Goal: Task Accomplishment & Management: Use online tool/utility

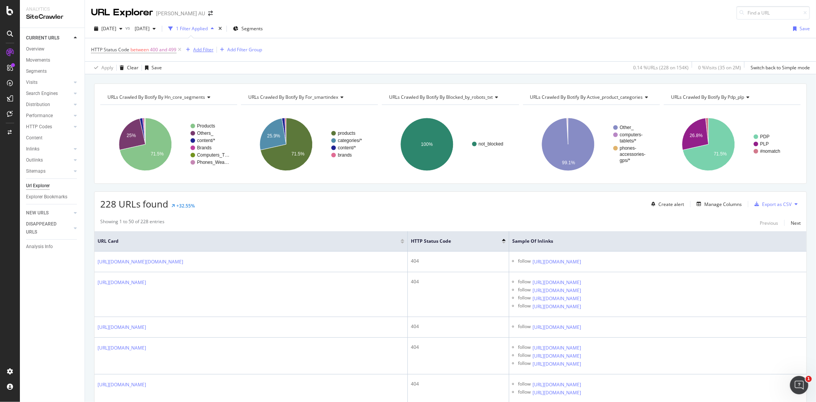
click at [206, 49] on div "Add Filter" at bounding box center [203, 49] width 20 height 7
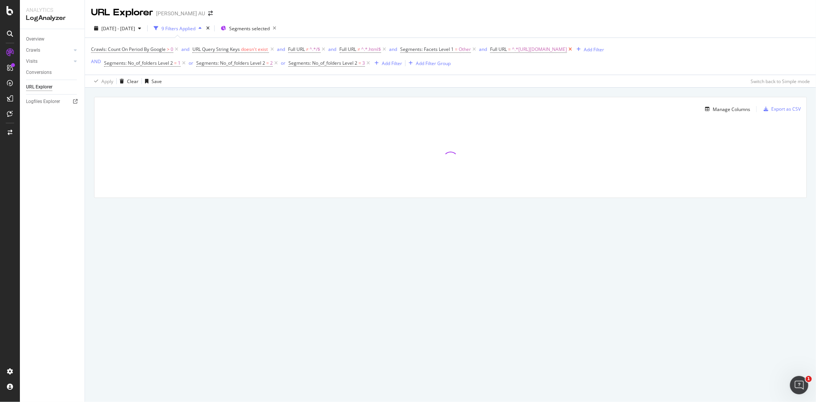
click at [573, 51] on icon at bounding box center [570, 50] width 7 height 8
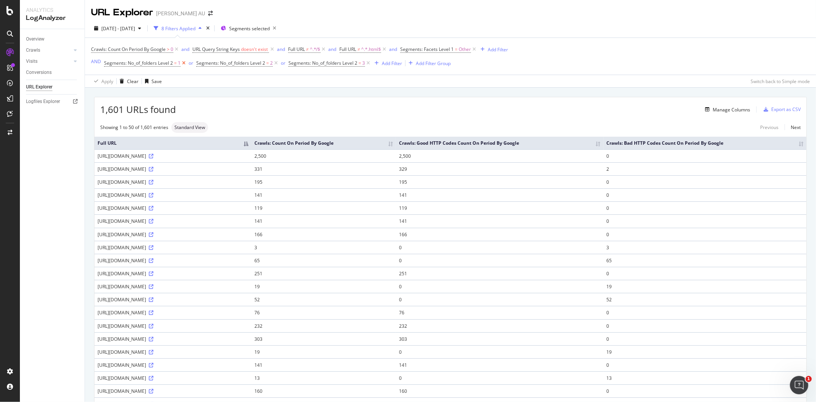
click at [182, 63] on icon at bounding box center [184, 63] width 7 height 8
click at [185, 60] on icon at bounding box center [184, 63] width 7 height 8
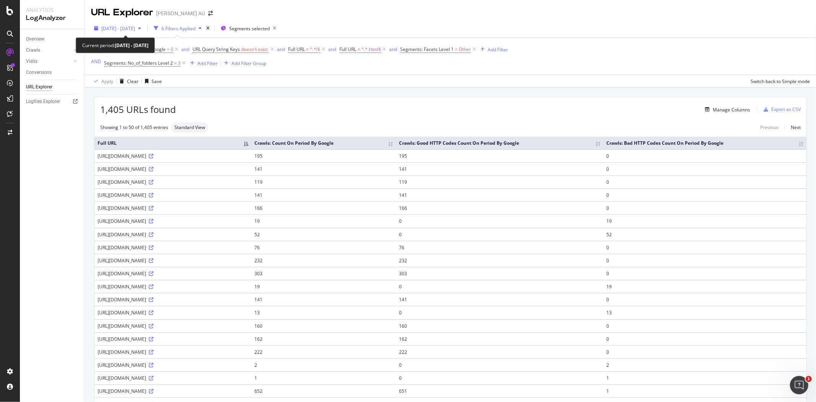
click at [129, 31] on span "2024 May. 1st - Jul. 31st" at bounding box center [118, 28] width 34 height 7
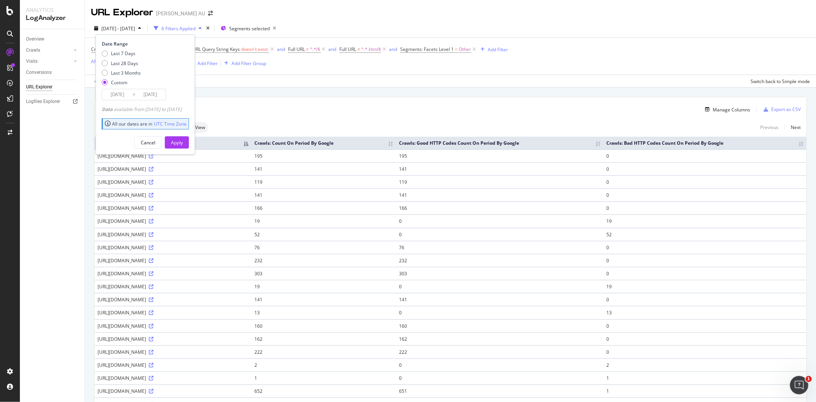
click at [295, 116] on div "1,405 URLs found Manage Columns Export as CSV" at bounding box center [450, 106] width 712 height 19
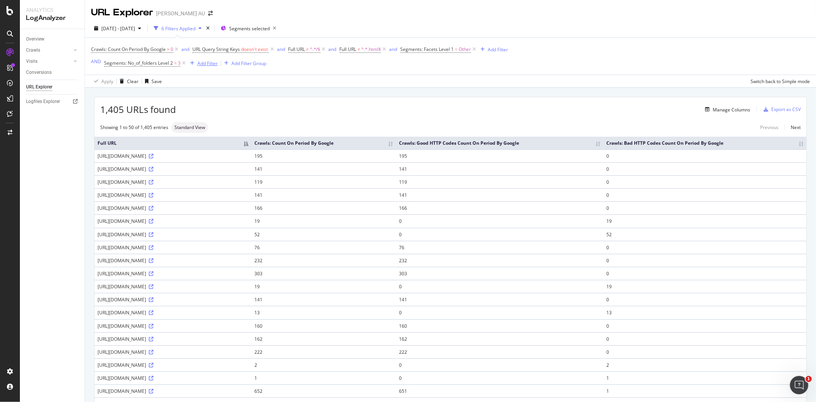
click at [208, 64] on div "Add Filter" at bounding box center [207, 63] width 20 height 7
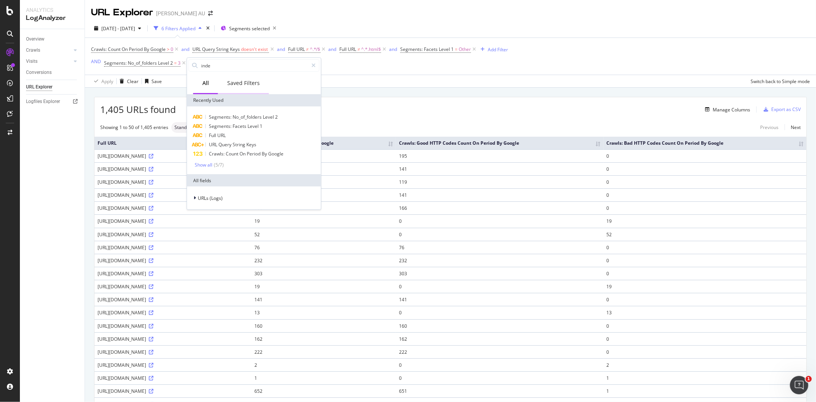
type input "index"
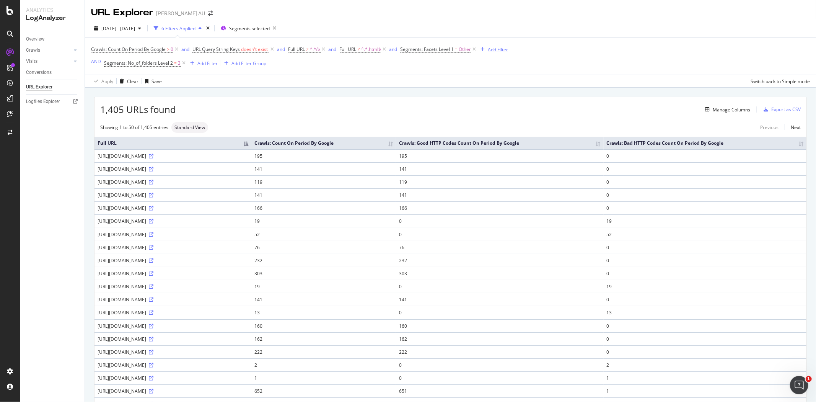
click at [498, 51] on div "Add Filter" at bounding box center [498, 49] width 20 height 7
type input "i"
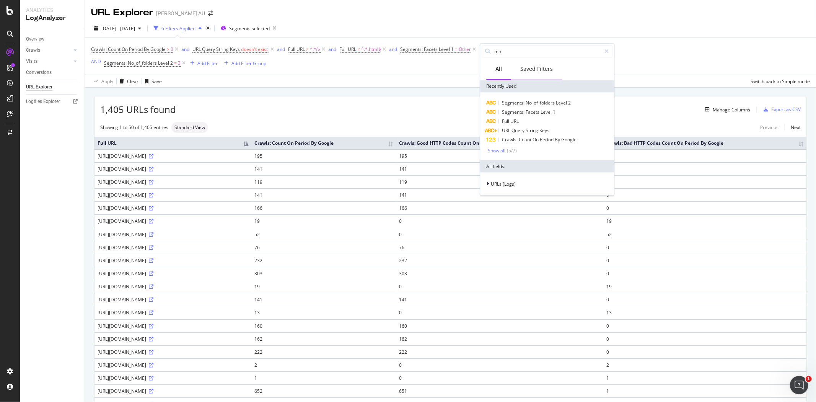
type input "m"
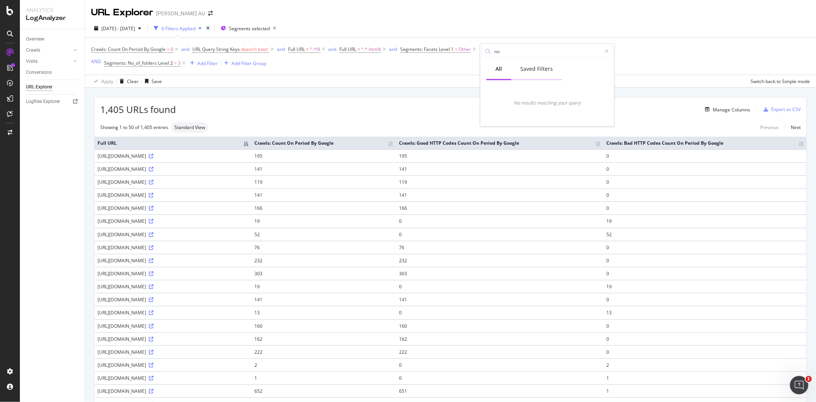
type input "n"
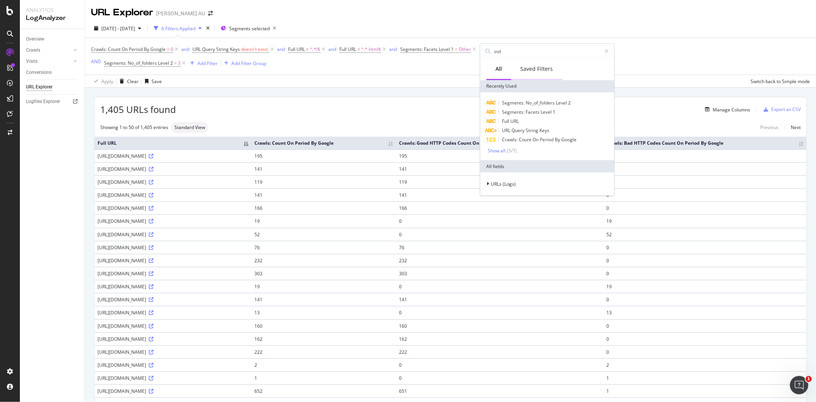
type input "inde"
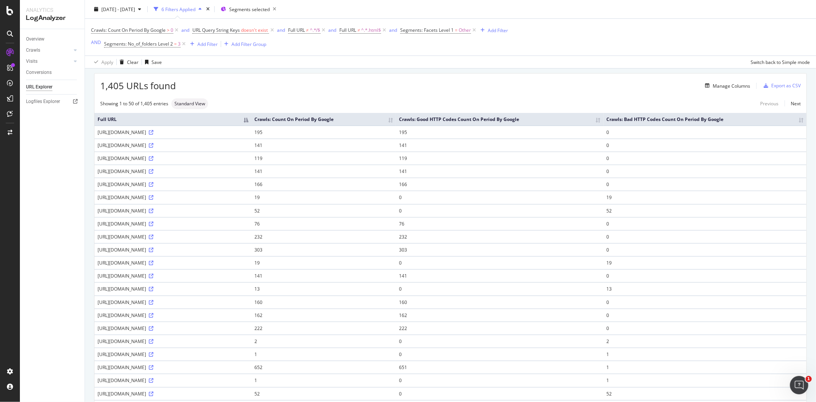
scroll to position [25, 0]
click at [499, 32] on div "Add Filter" at bounding box center [498, 30] width 20 height 7
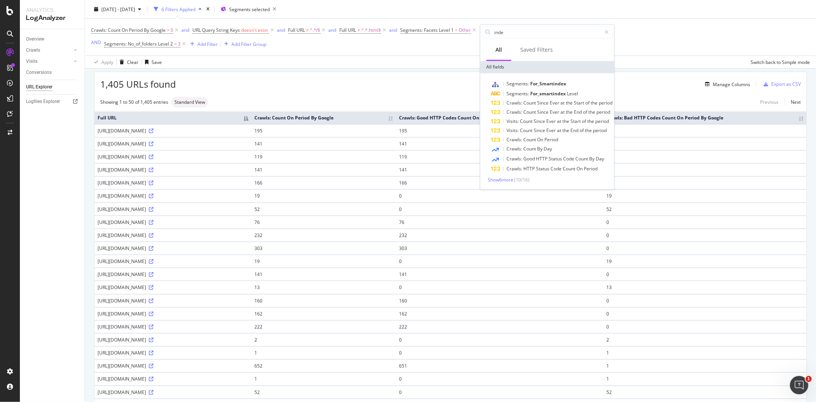
click at [651, 81] on div "Manage Columns" at bounding box center [463, 84] width 574 height 9
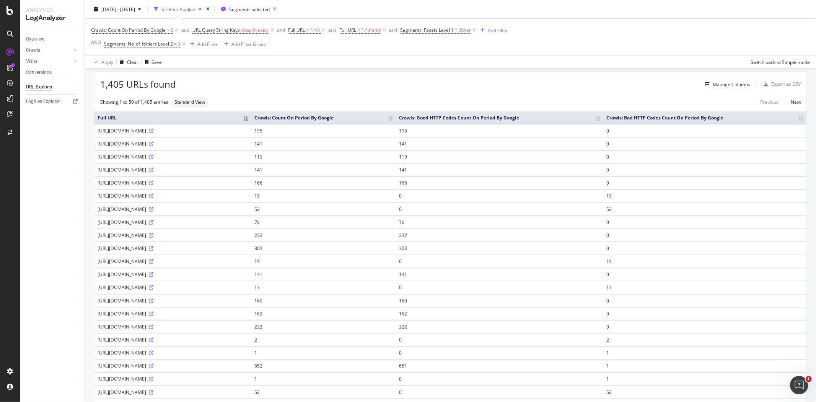
scroll to position [0, 0]
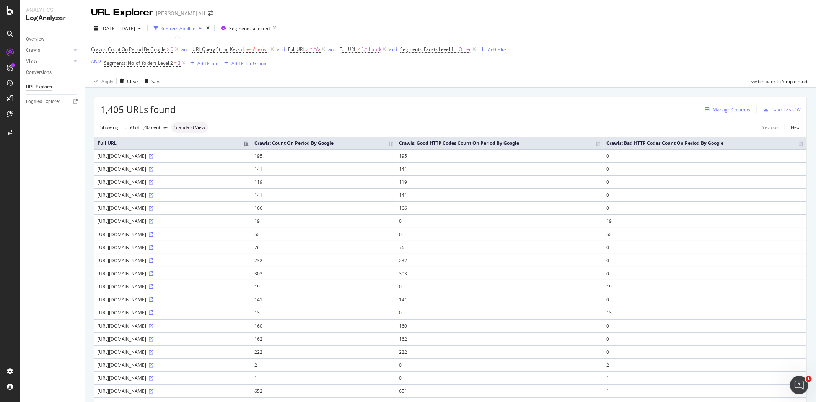
click at [727, 113] on div "Manage Columns" at bounding box center [730, 109] width 37 height 7
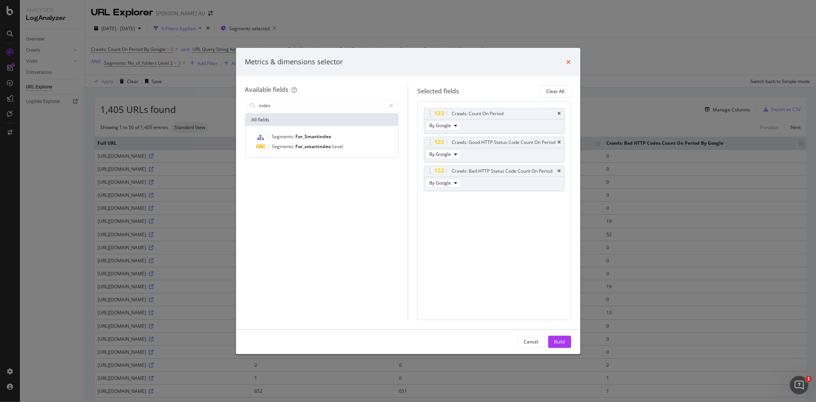
type input "index"
click at [568, 60] on icon "times" at bounding box center [568, 62] width 5 height 6
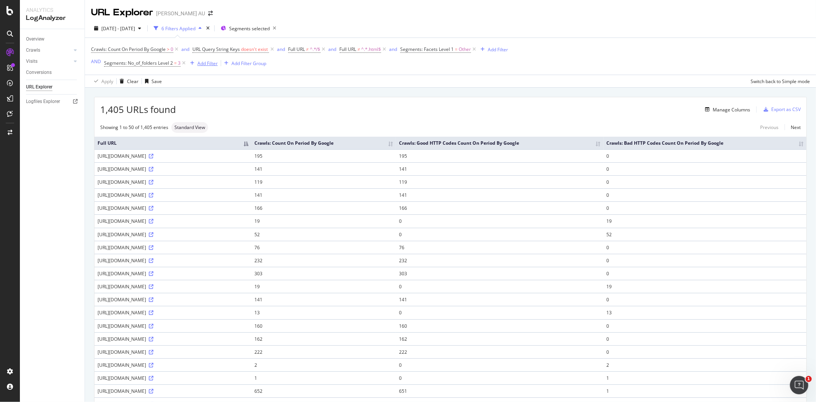
click at [203, 62] on div "Add Filter" at bounding box center [207, 63] width 20 height 7
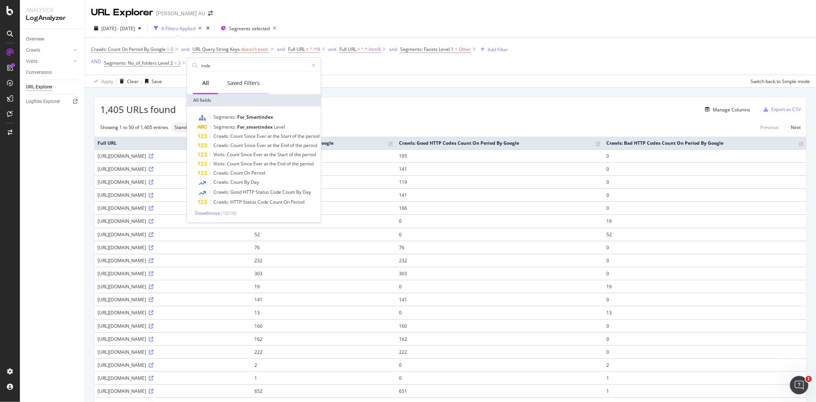
click at [242, 89] on div "Saved Filters" at bounding box center [243, 83] width 51 height 21
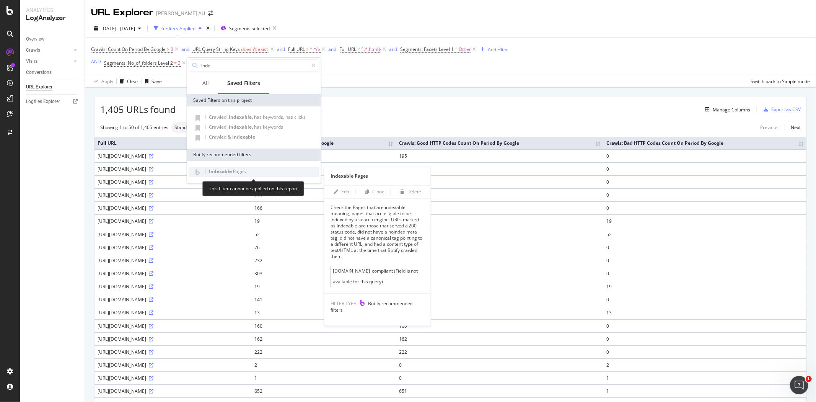
click at [234, 170] on span "Pages" at bounding box center [239, 171] width 13 height 7
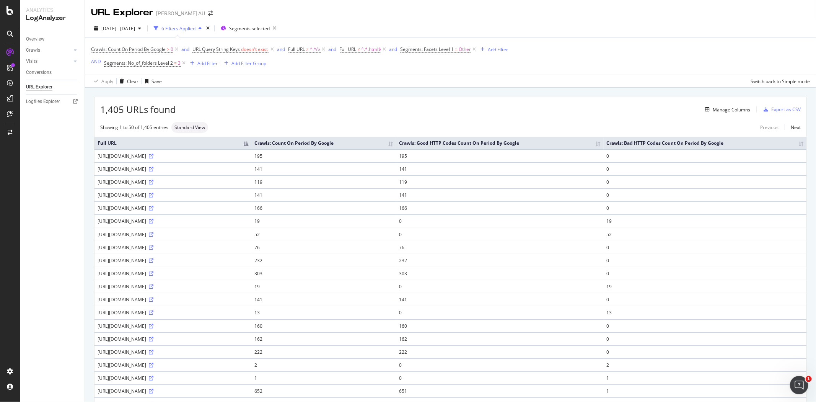
click at [568, 100] on div "1,405 URLs found Manage Columns Export as CSV" at bounding box center [450, 106] width 712 height 19
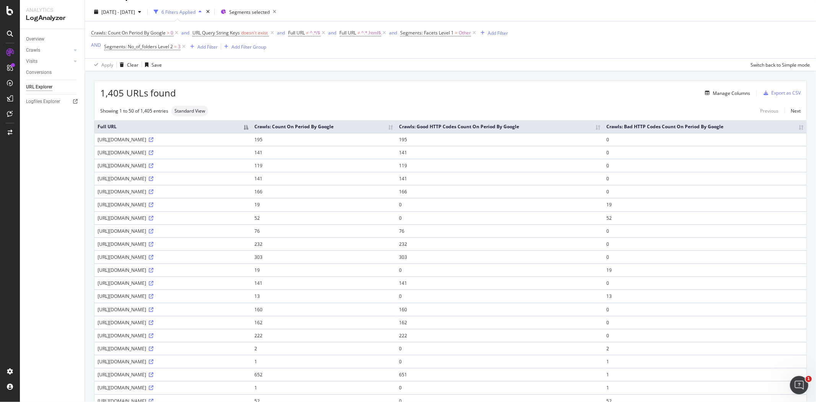
scroll to position [17, 0]
click at [273, 33] on icon at bounding box center [272, 33] width 7 height 8
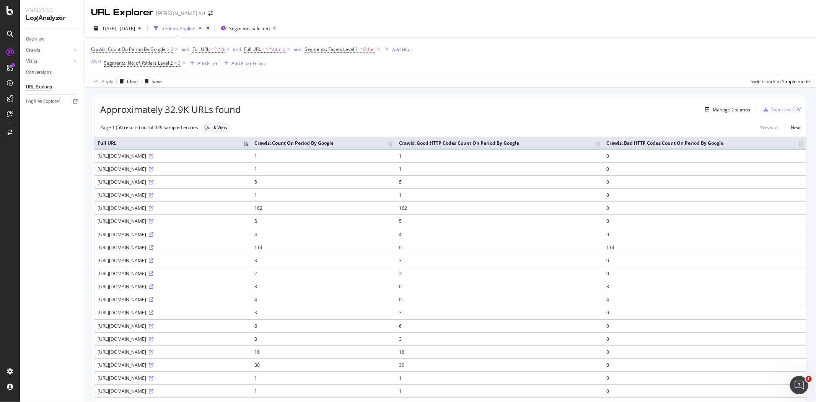
click at [400, 47] on div "Add Filter" at bounding box center [402, 49] width 20 height 7
type input "indexa"
click at [438, 66] on div "Saved Filters" at bounding box center [440, 69] width 33 height 8
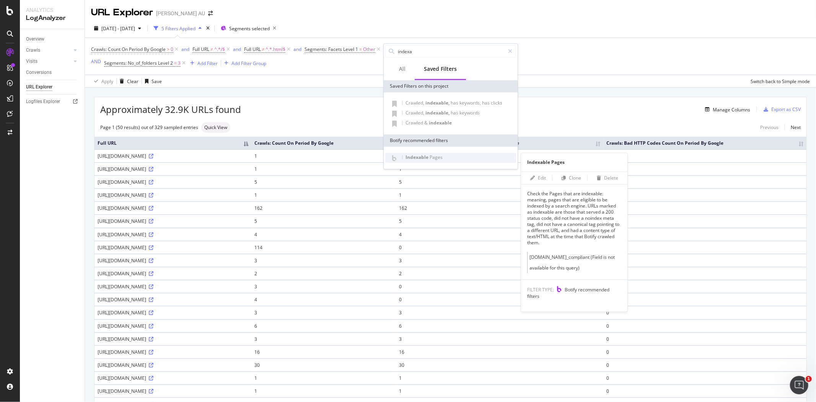
click at [579, 290] on span "Botify recommended filters" at bounding box center [568, 292] width 82 height 13
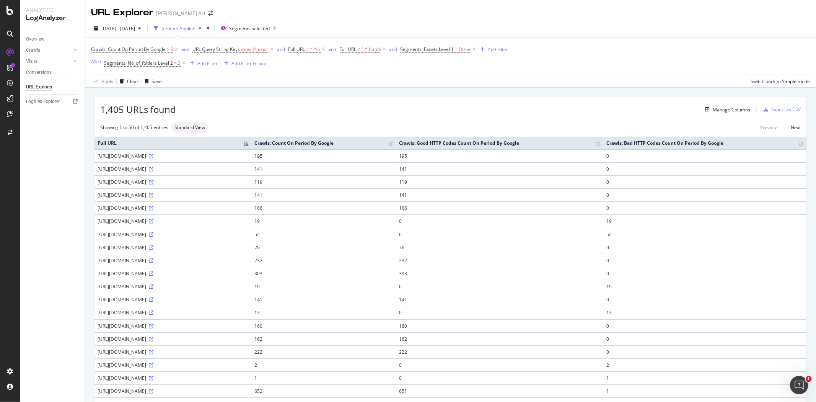
click at [314, 105] on div "1,405 URLs found Manage Columns Export as CSV" at bounding box center [450, 106] width 712 height 19
click at [198, 66] on div "Add Filter" at bounding box center [207, 63] width 20 height 7
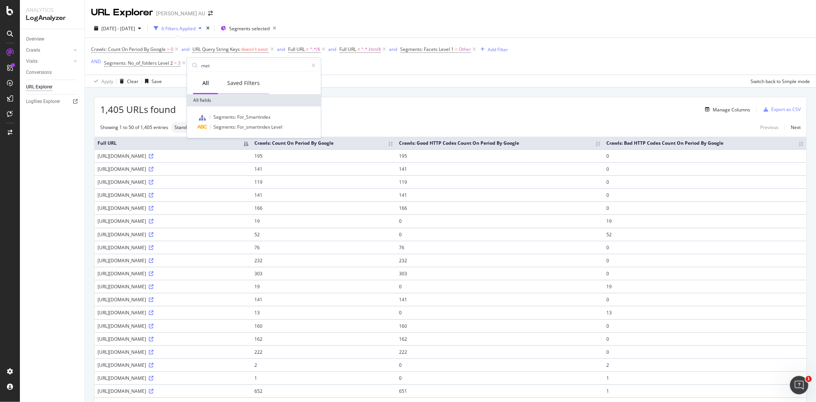
type input "meta"
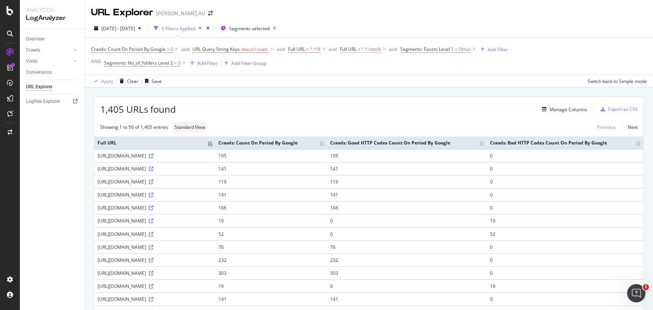
click at [369, 50] on span "^.*.html$" at bounding box center [371, 49] width 20 height 11
click at [298, 110] on div "Manage Columns" at bounding box center [381, 109] width 411 height 9
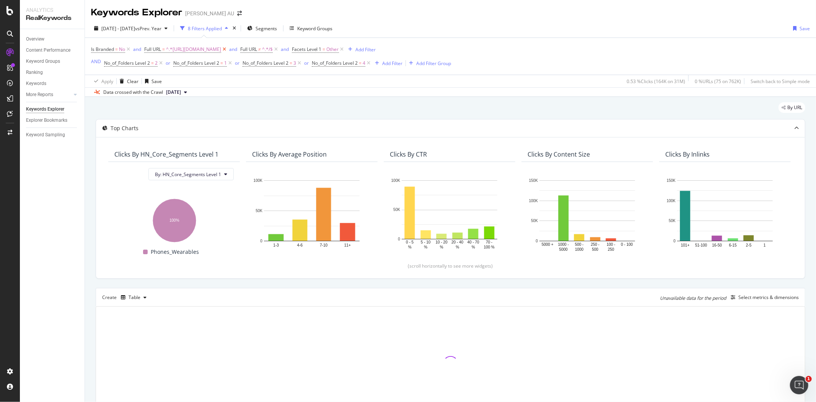
click at [228, 50] on icon at bounding box center [224, 50] width 7 height 8
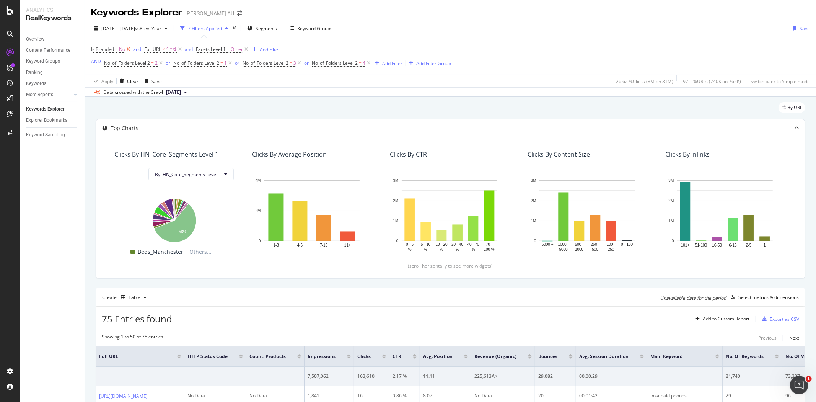
click at [128, 50] on icon at bounding box center [128, 50] width 7 height 8
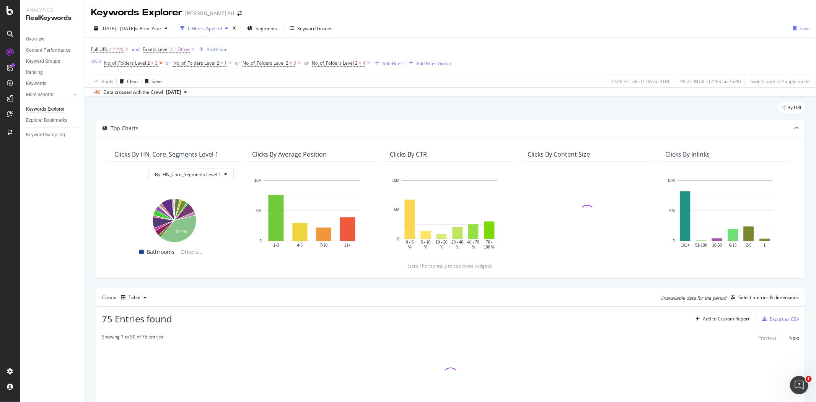
click at [162, 66] on icon at bounding box center [161, 63] width 7 height 8
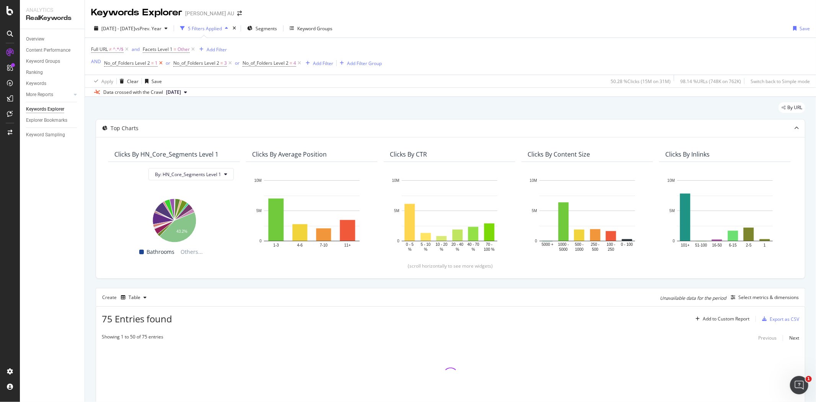
click at [162, 66] on icon at bounding box center [161, 63] width 7 height 8
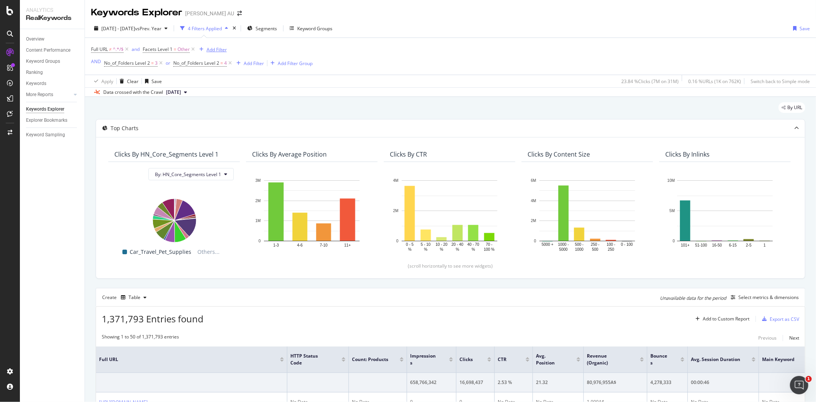
click at [215, 49] on div "Add Filter" at bounding box center [217, 49] width 20 height 7
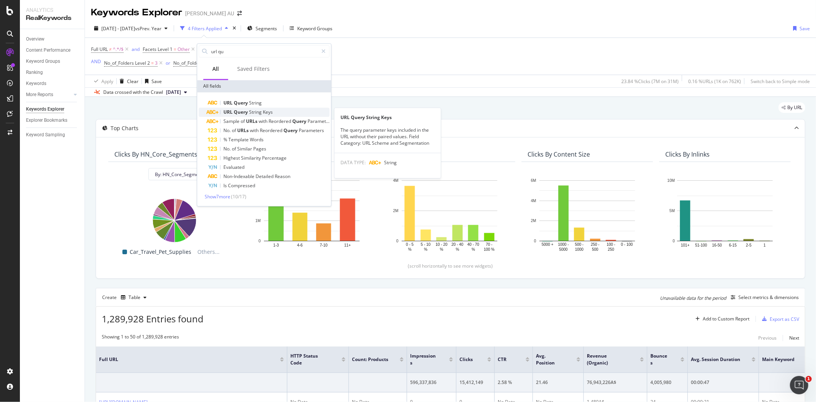
type input "url qu"
click at [250, 113] on span "String" at bounding box center [256, 112] width 14 height 7
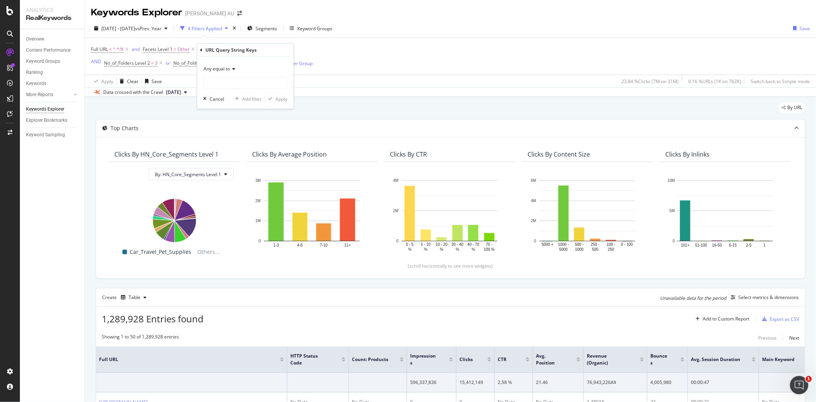
click at [220, 73] on div "Any equal to" at bounding box center [245, 69] width 84 height 12
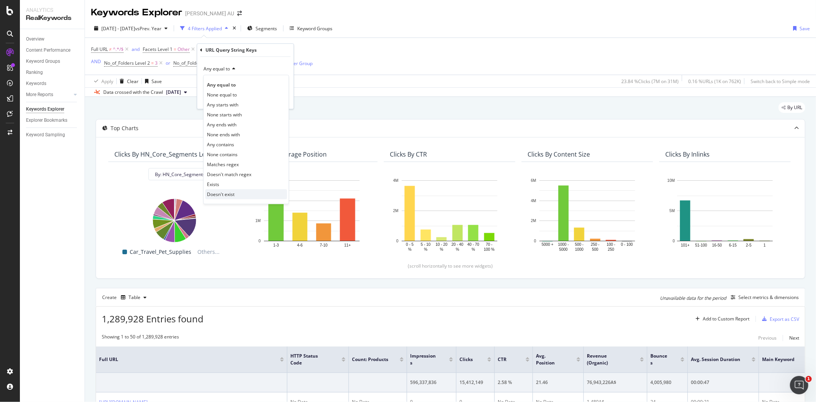
click at [221, 196] on span "Doesn't exist" at bounding box center [221, 194] width 28 height 7
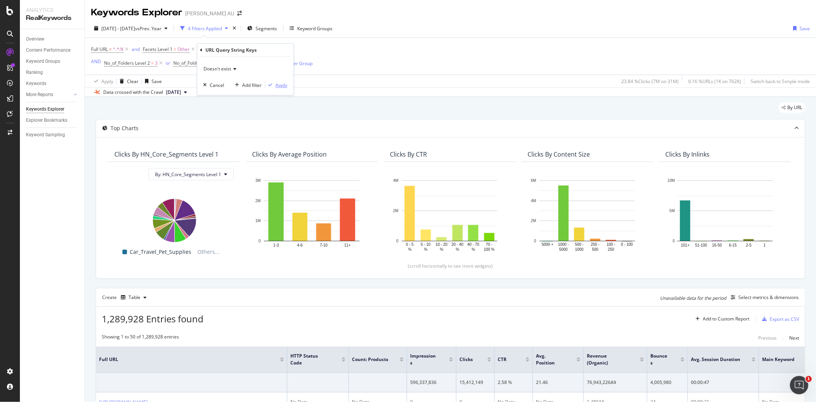
click at [285, 88] on div "Apply" at bounding box center [281, 85] width 12 height 7
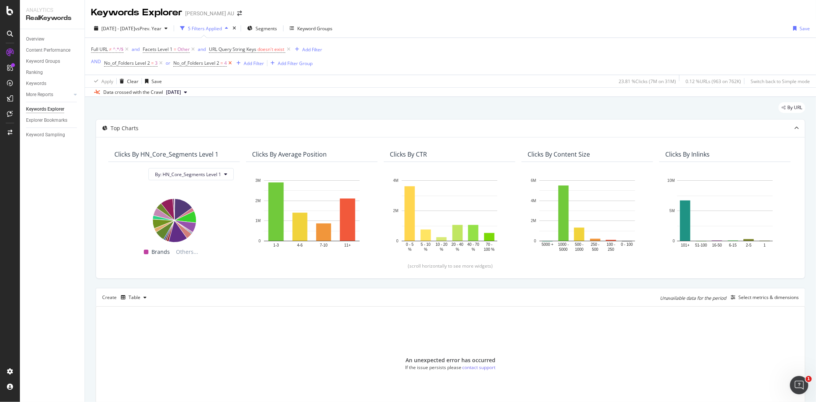
click at [230, 65] on icon at bounding box center [230, 63] width 7 height 8
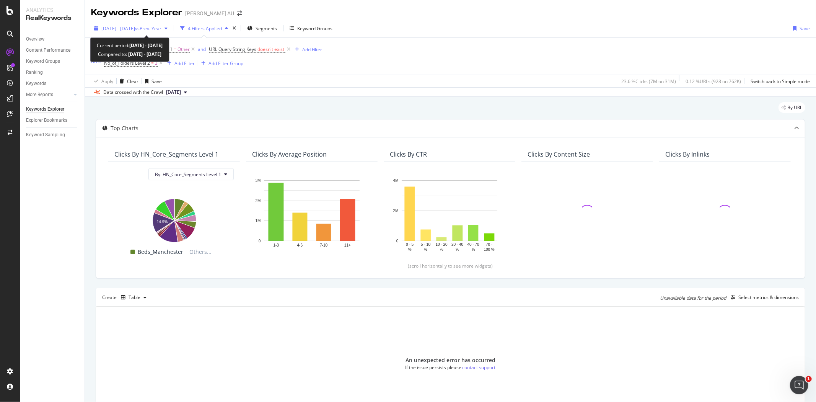
click at [159, 33] on div "2024 May. 1st - 2025 May. 1st vs Prev. Year" at bounding box center [131, 28] width 80 height 11
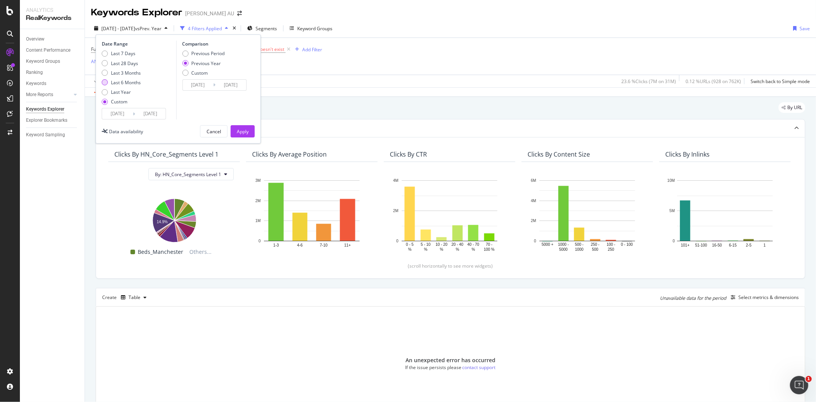
click at [119, 83] on div "Last 6 Months" at bounding box center [126, 82] width 30 height 7
type input "2025/03/25"
type input "2025/09/24"
type input "2024/03/26"
type input "2024/09/25"
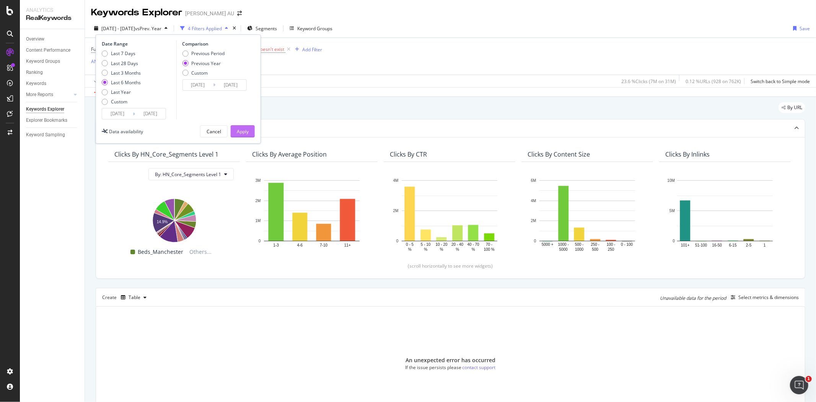
click at [241, 132] on div "Apply" at bounding box center [243, 131] width 12 height 7
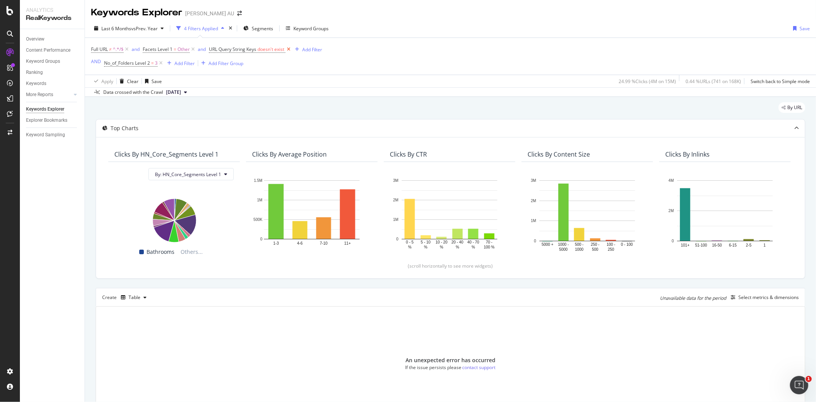
click at [289, 47] on icon at bounding box center [288, 50] width 7 height 8
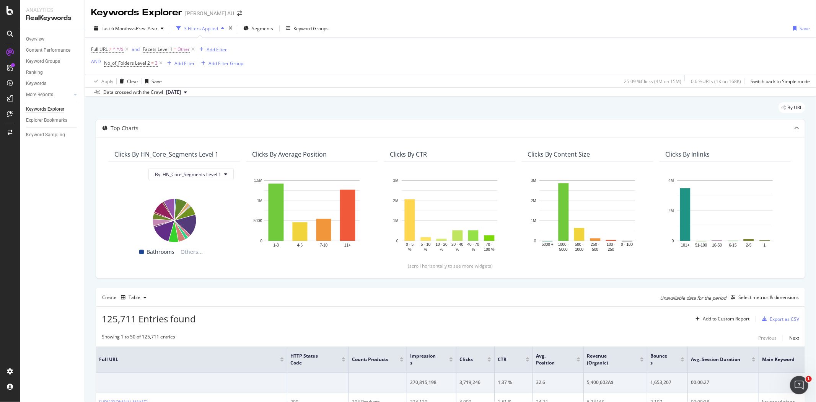
click at [213, 47] on div "Add Filter" at bounding box center [217, 49] width 20 height 7
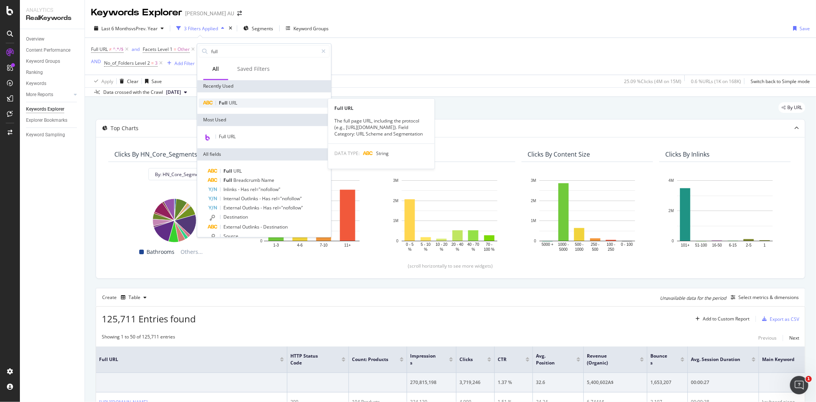
type input "full"
click at [230, 104] on span "URL" at bounding box center [233, 102] width 8 height 7
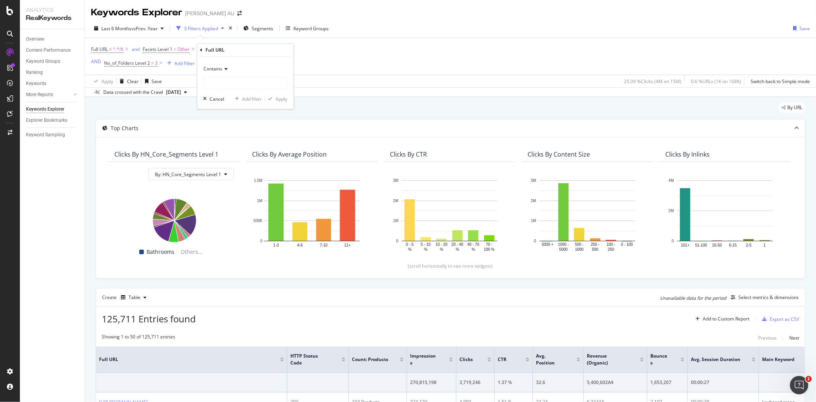
click at [216, 70] on span "Contains" at bounding box center [212, 68] width 19 height 7
click at [227, 176] on span "Doesn't match regex" at bounding box center [229, 174] width 44 height 7
click at [246, 71] on span "Doesn't match regex" at bounding box center [225, 68] width 44 height 7
click at [262, 58] on div "Doesn't match regex Equal to Not equal to Starts with Doesn't start with Ends w…" at bounding box center [245, 83] width 96 height 52
click at [215, 82] on input "text" at bounding box center [244, 82] width 83 height 12
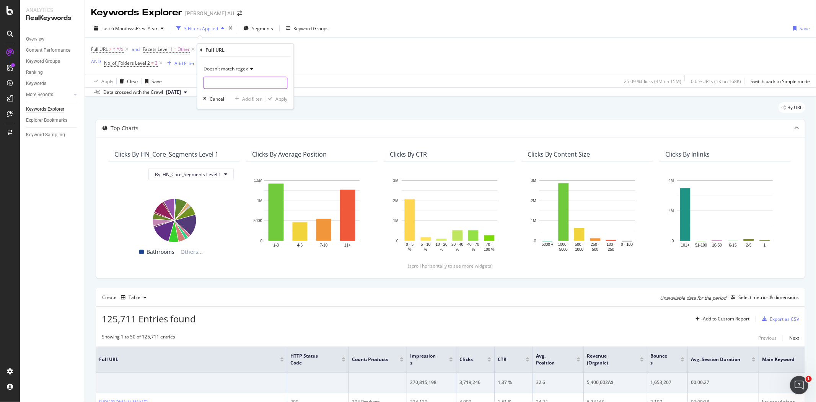
paste input ".html"
type input ".html"
click at [239, 70] on span "Doesn't match regex" at bounding box center [225, 68] width 44 height 7
click at [242, 153] on div "Doesn't contain" at bounding box center [246, 154] width 82 height 10
click at [278, 96] on div "Apply" at bounding box center [281, 99] width 12 height 7
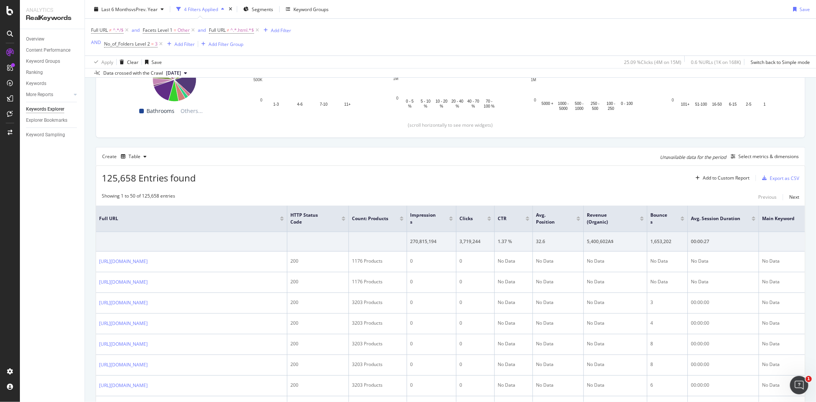
scroll to position [143, 0]
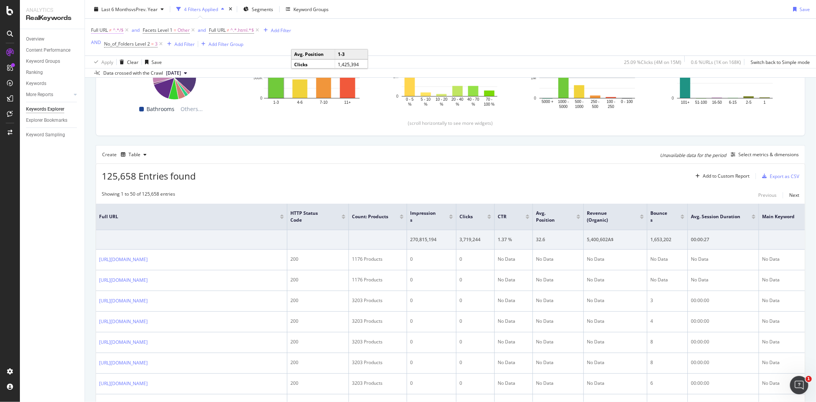
click at [112, 33] on span "Full URL ≠ ^.*/$" at bounding box center [107, 30] width 33 height 7
click at [178, 76] on div "Apply" at bounding box center [176, 78] width 12 height 7
click at [280, 33] on div "Add Filter" at bounding box center [281, 30] width 20 height 7
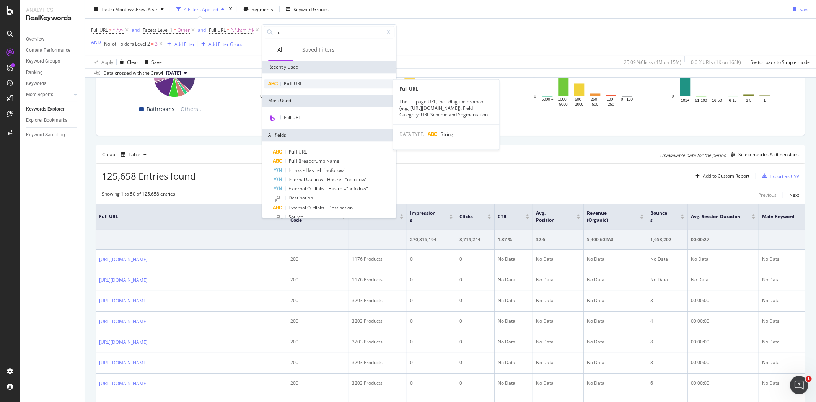
click at [289, 81] on span "Full" at bounding box center [289, 83] width 10 height 7
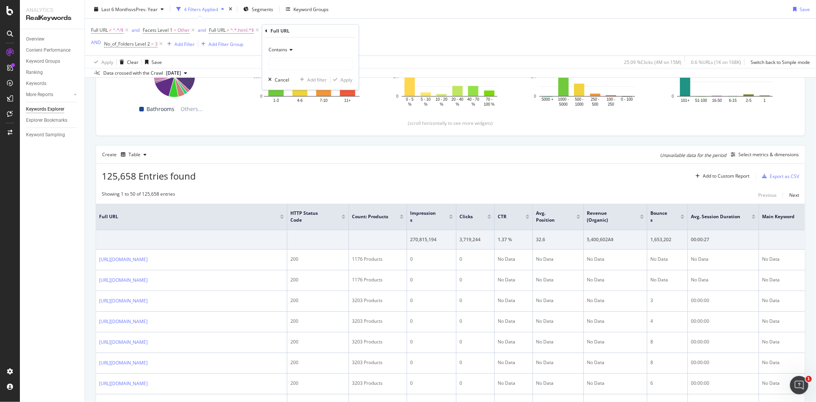
click at [278, 51] on span "Contains" at bounding box center [277, 49] width 19 height 7
click at [288, 137] on span "Doesn't contain" at bounding box center [288, 135] width 33 height 7
click at [280, 57] on input "text" at bounding box center [309, 63] width 83 height 12
type input "?"
click at [341, 78] on div "Apply" at bounding box center [346, 79] width 12 height 7
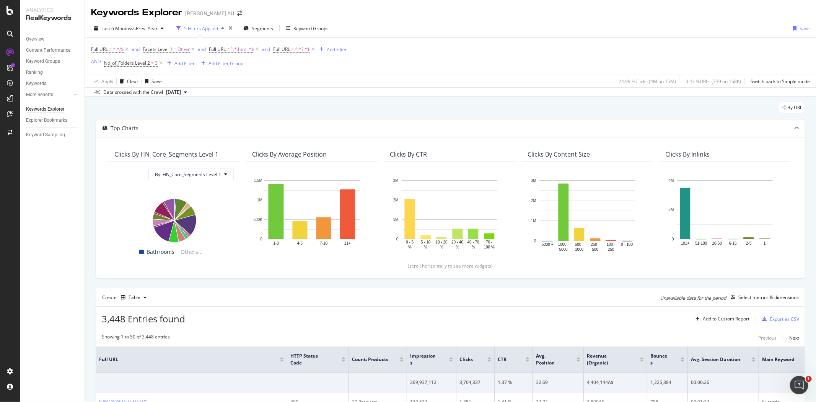
click at [333, 52] on div "Add Filter" at bounding box center [337, 49] width 20 height 7
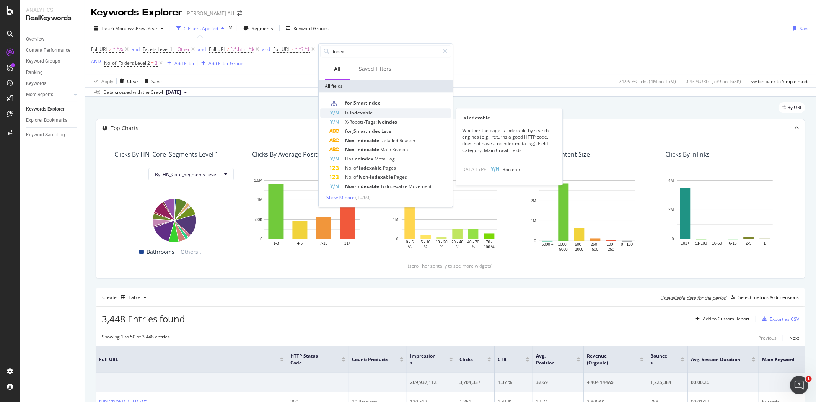
type input "index"
click at [385, 112] on div "Is Indexable" at bounding box center [390, 112] width 122 height 9
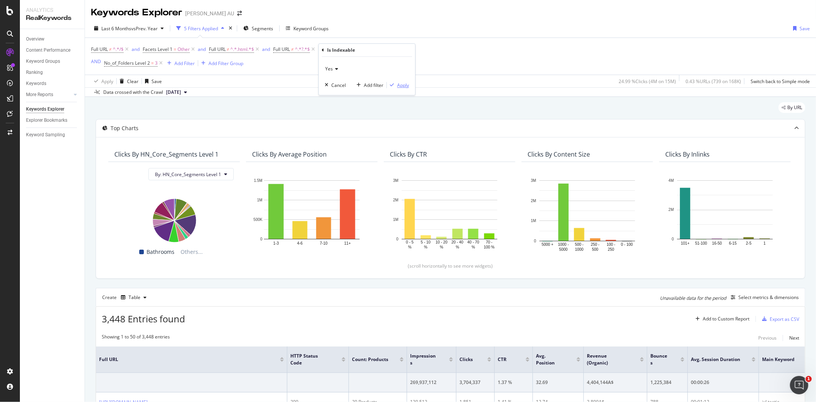
click at [402, 83] on div "Apply" at bounding box center [403, 85] width 12 height 7
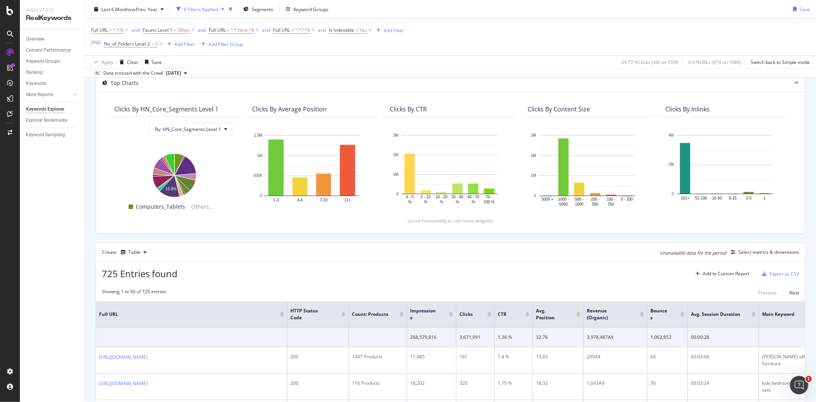
scroll to position [45, 0]
click at [140, 10] on span "vs Prev. Year" at bounding box center [144, 9] width 26 height 7
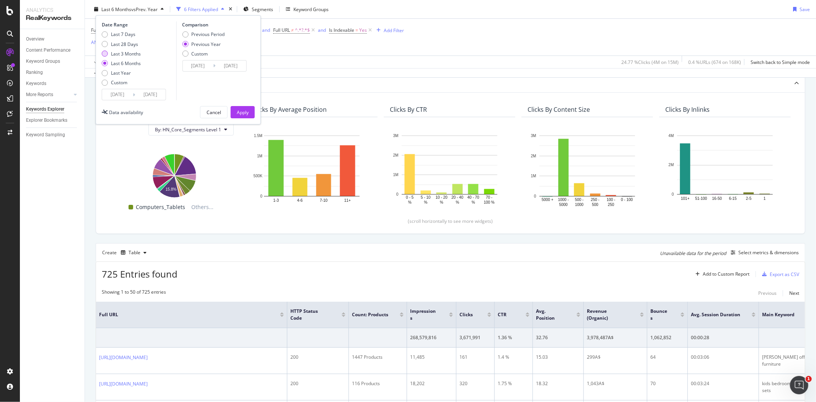
click at [124, 52] on div "Last 3 Months" at bounding box center [126, 53] width 30 height 7
type input "2025/06/25"
type input "2024/06/26"
click at [216, 115] on div "Cancel" at bounding box center [214, 112] width 15 height 7
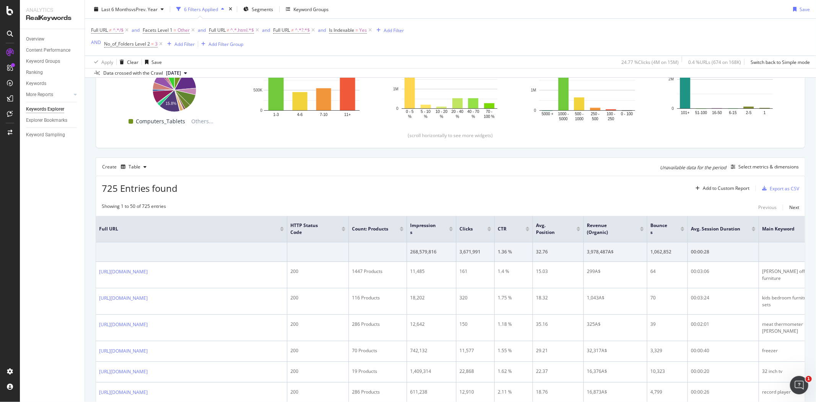
scroll to position [0, 0]
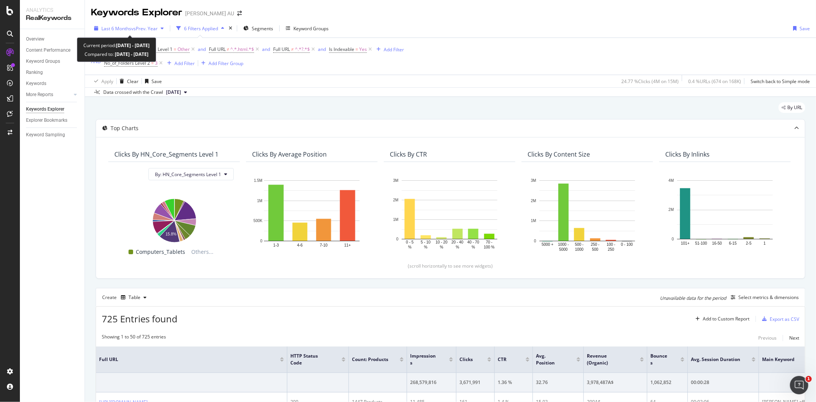
click at [135, 26] on span "vs Prev. Year" at bounding box center [144, 28] width 26 height 7
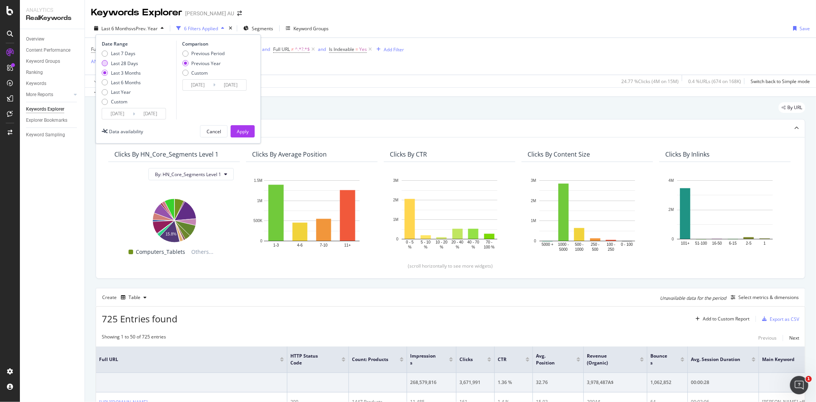
click at [125, 60] on div "Last 28 Days" at bounding box center [124, 63] width 27 height 7
type input "2025/08/28"
type input "2024/08/29"
click at [247, 129] on div "Apply" at bounding box center [243, 131] width 12 height 7
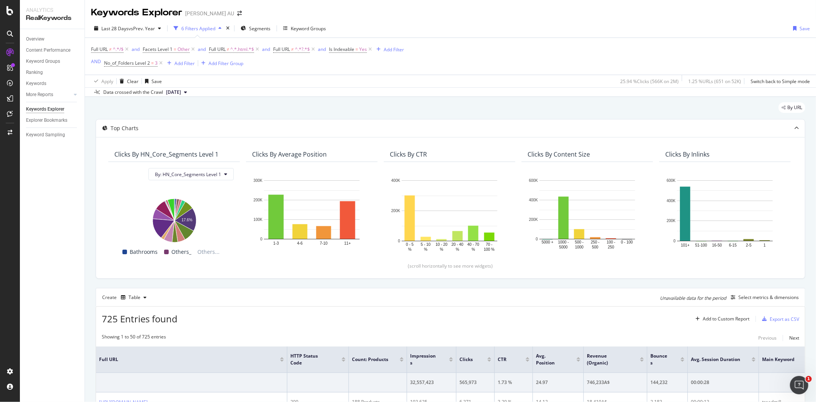
click at [108, 46] on span "Full URL ≠ ^.*/$" at bounding box center [110, 49] width 39 height 11
click at [113, 50] on span "^.*/$" at bounding box center [118, 49] width 11 height 11
click at [335, 116] on div "By URL" at bounding box center [450, 110] width 709 height 17
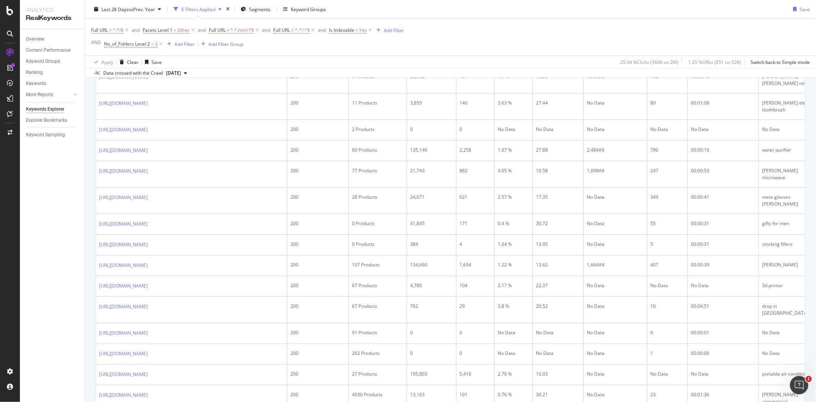
scroll to position [671, 0]
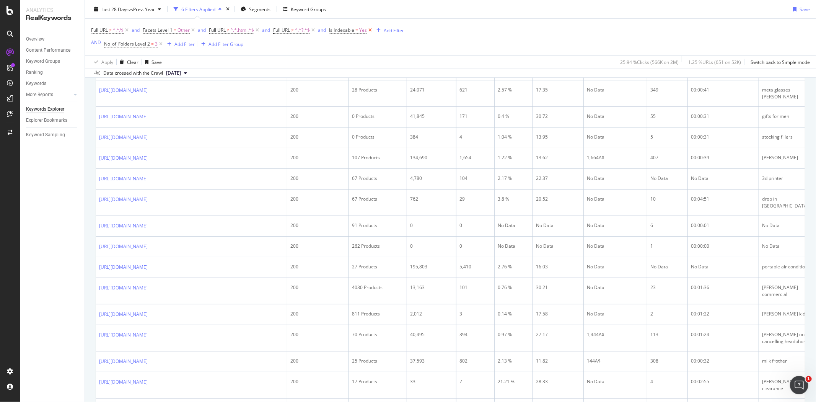
click at [373, 29] on icon at bounding box center [370, 30] width 7 height 8
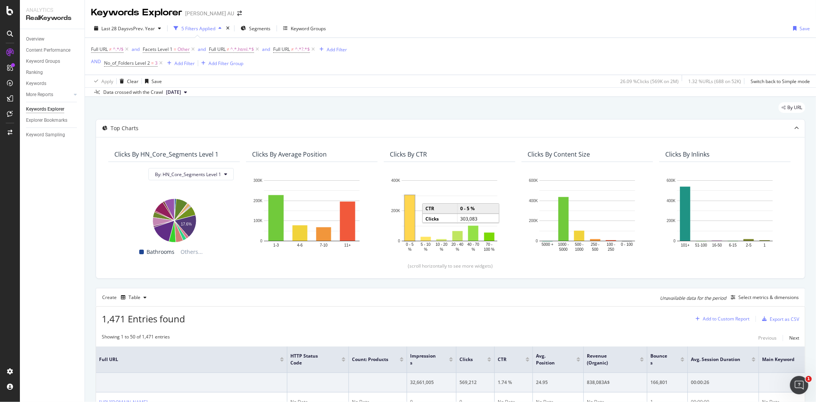
click at [725, 319] on div "Add to Custom Report" at bounding box center [726, 318] width 47 height 5
click at [740, 296] on div "Select metrics & dimensions" at bounding box center [768, 297] width 60 height 7
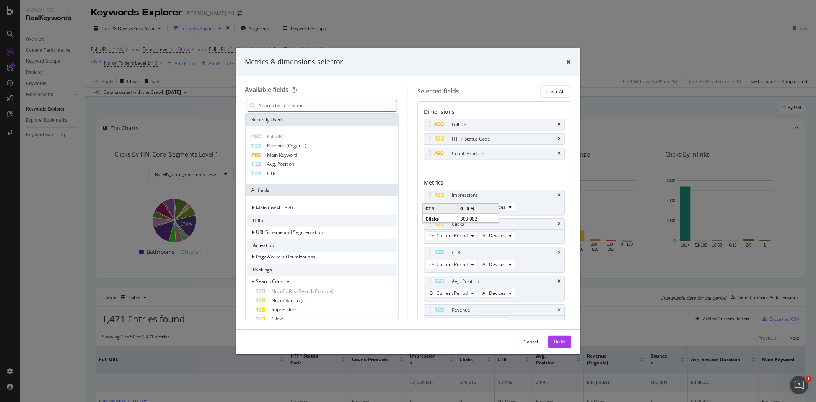
click at [270, 107] on input "modal" at bounding box center [328, 105] width 138 height 11
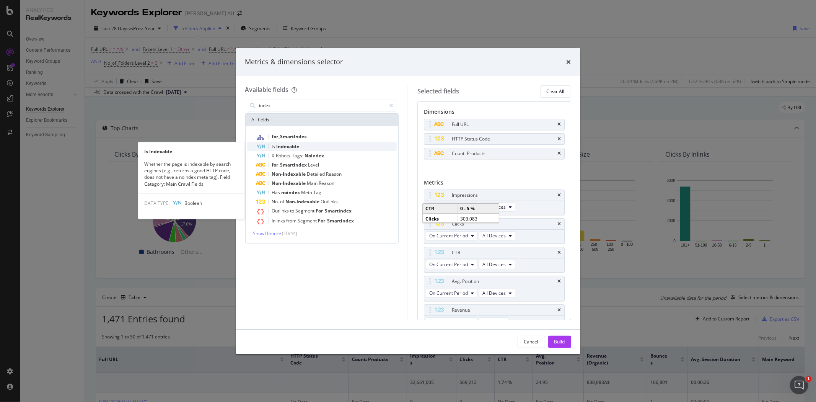
type input "index"
click at [319, 143] on div "Is Indexable" at bounding box center [326, 146] width 141 height 9
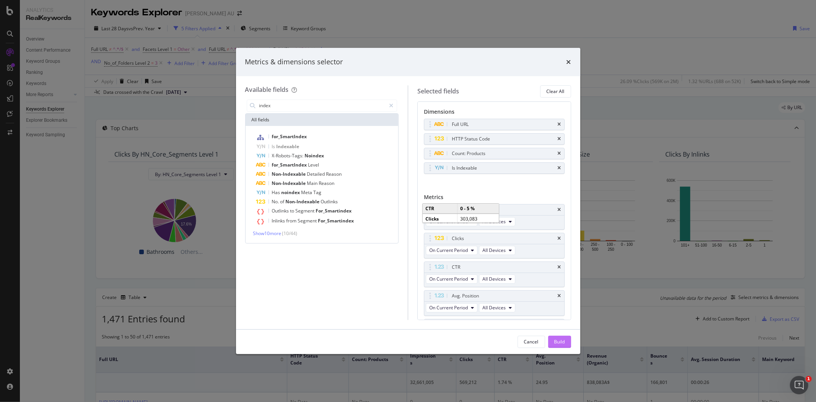
click at [554, 338] on div "Build" at bounding box center [559, 341] width 11 height 7
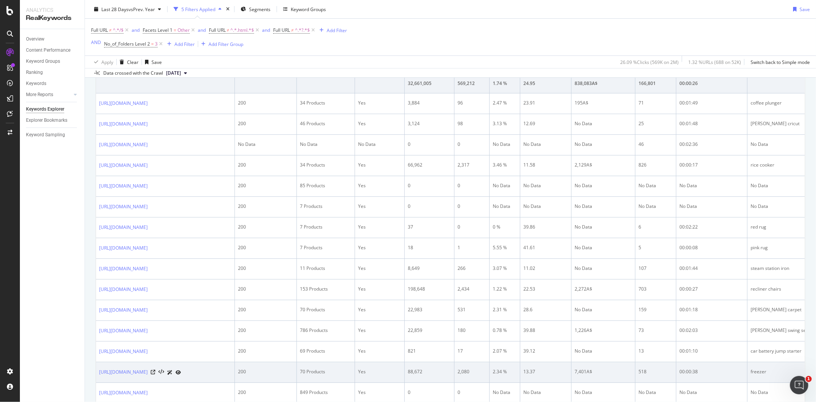
scroll to position [292, 0]
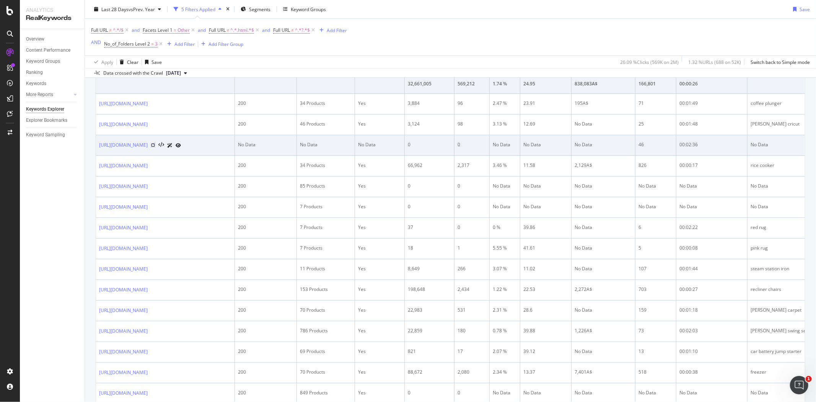
click at [155, 147] on icon at bounding box center [153, 145] width 5 height 5
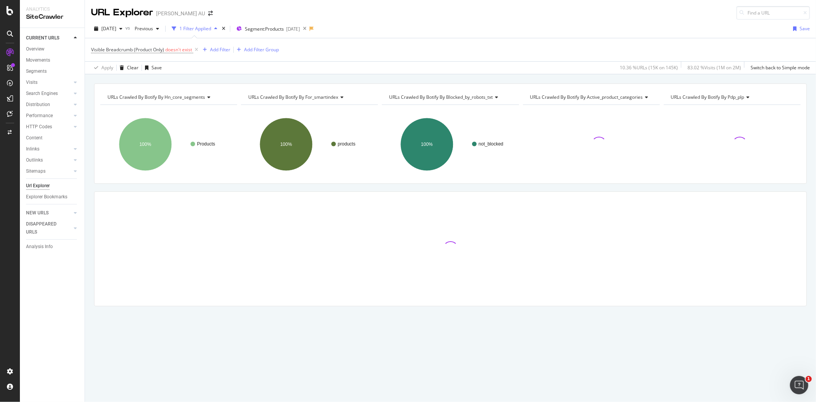
drag, startPoint x: 0, startPoint y: 0, endPoint x: 254, endPoint y: 154, distance: 297.4
click at [254, 154] on rect "A chart." at bounding box center [309, 144] width 137 height 67
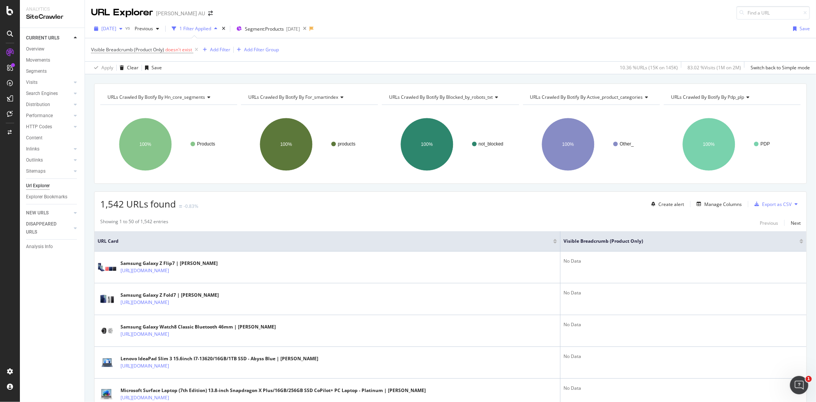
click at [116, 27] on span "[DATE]" at bounding box center [108, 28] width 15 height 7
click at [128, 56] on div "2025 Sep. 28th" at bounding box center [122, 56] width 41 height 7
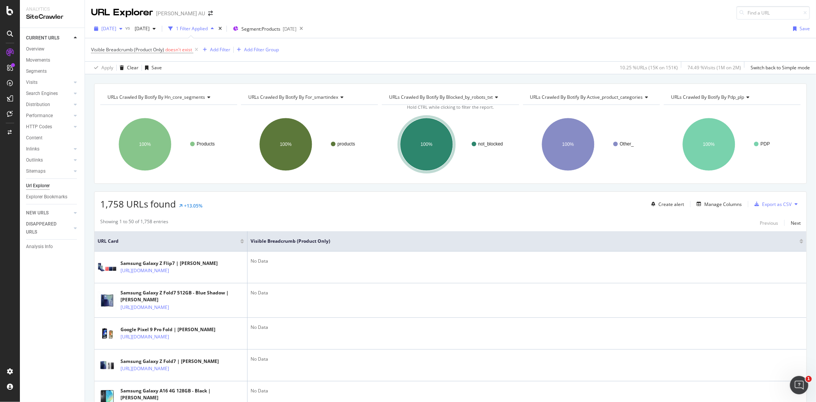
click at [105, 27] on span "2025 Sep. 28th" at bounding box center [108, 28] width 15 height 7
click at [158, 69] on div "154K URLs" at bounding box center [159, 70] width 23 height 7
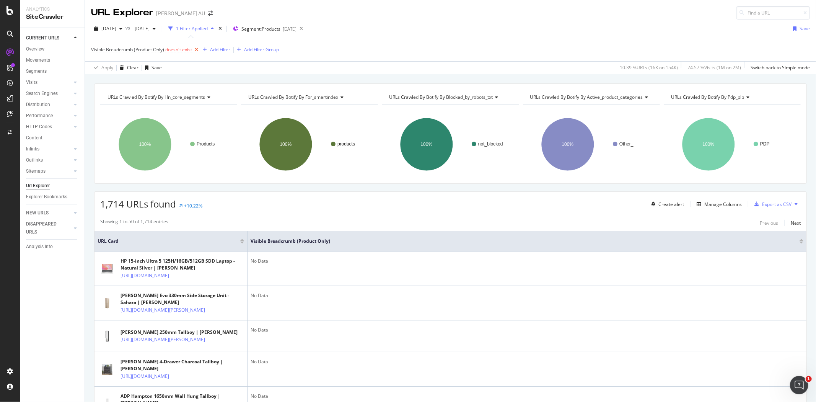
click at [194, 49] on icon at bounding box center [196, 50] width 7 height 8
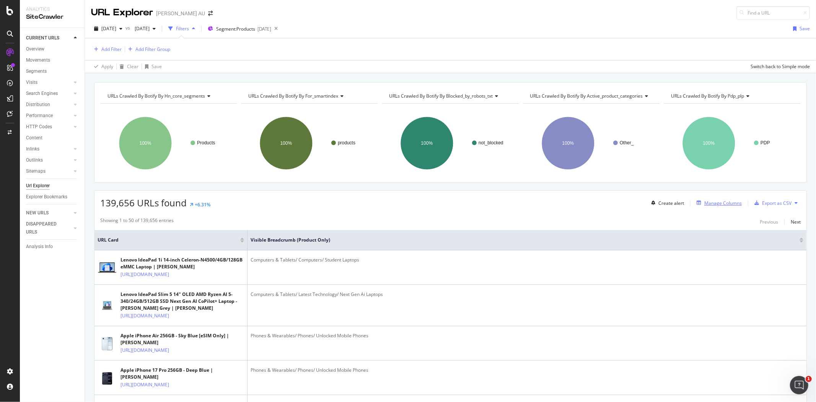
click at [712, 204] on div "Manage Columns" at bounding box center [722, 203] width 37 height 7
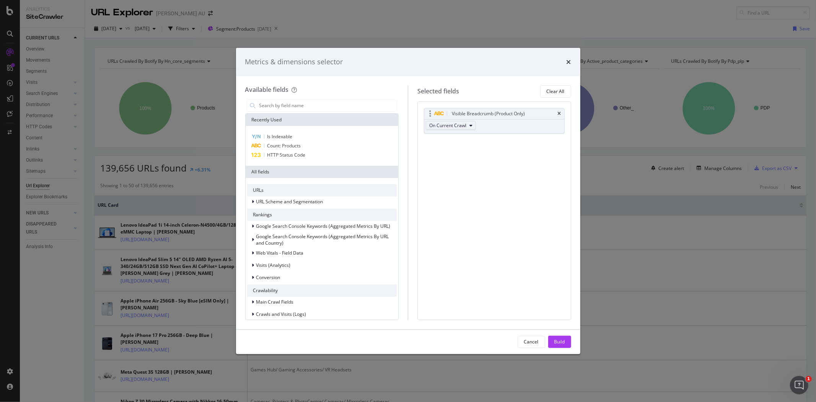
click at [443, 127] on span "On Current Crawl" at bounding box center [447, 125] width 37 height 7
click at [570, 62] on icon "times" at bounding box center [568, 62] width 5 height 6
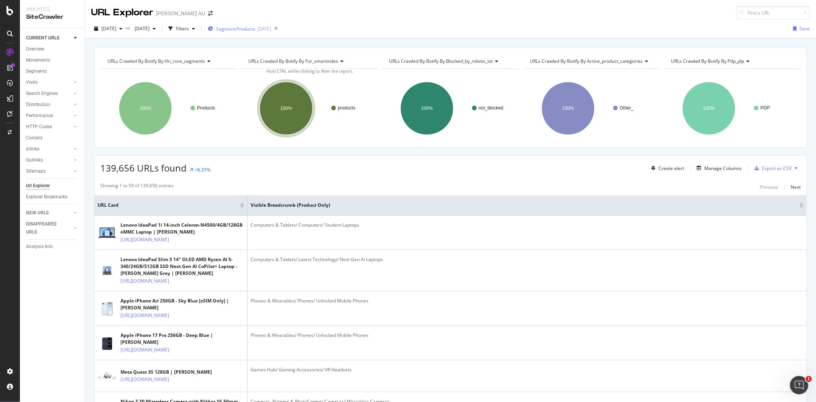
click at [271, 25] on div "Segment: Products 2025-09-02" at bounding box center [239, 28] width 63 height 7
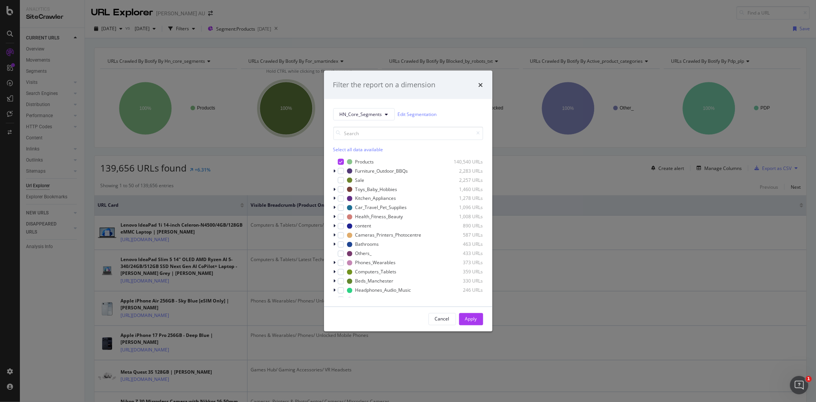
click at [369, 29] on div "Filter the report on a dimension HN_Core_Segments Edit Segmentation Select all …" at bounding box center [408, 201] width 816 height 402
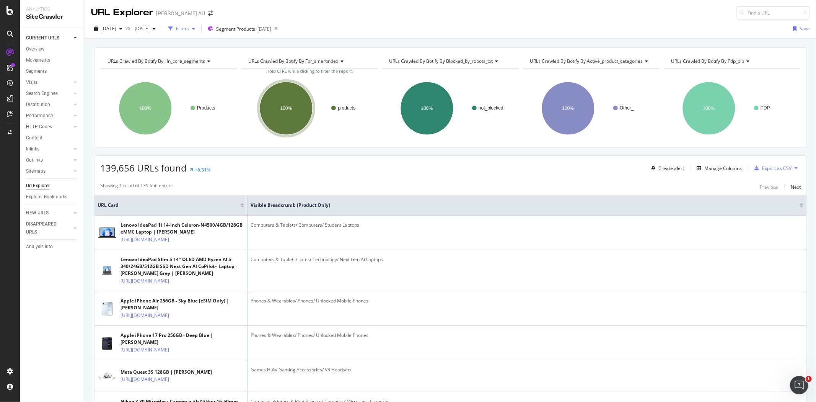
click at [198, 33] on div "Filters" at bounding box center [181, 28] width 33 height 11
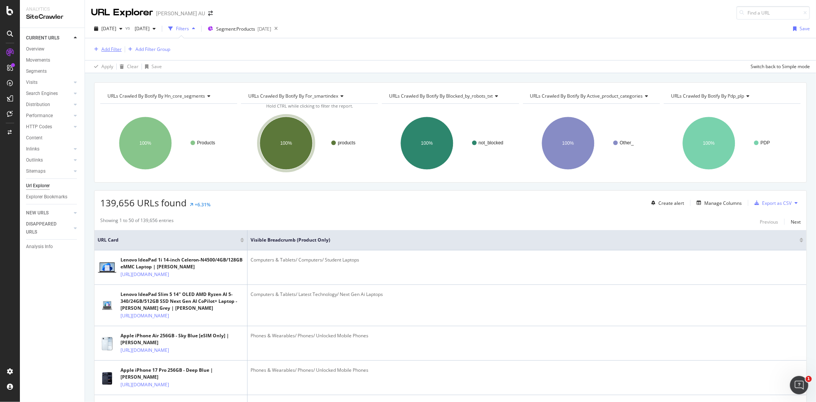
click at [106, 48] on div "Add Filter" at bounding box center [111, 49] width 20 height 7
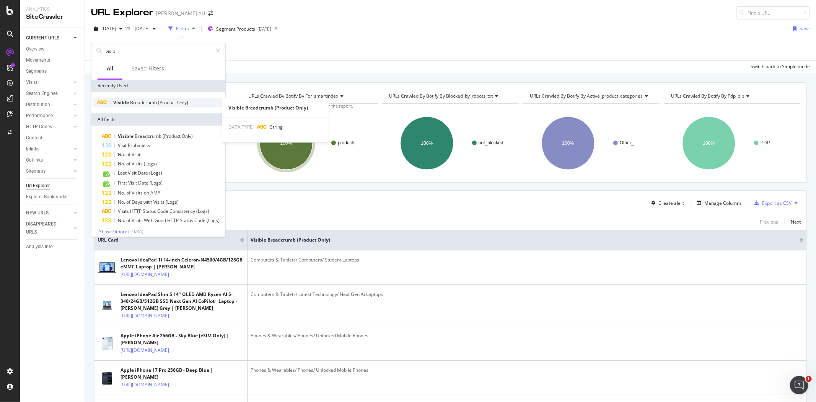
type input "visib"
click at [122, 101] on span "Visible" at bounding box center [121, 102] width 17 height 7
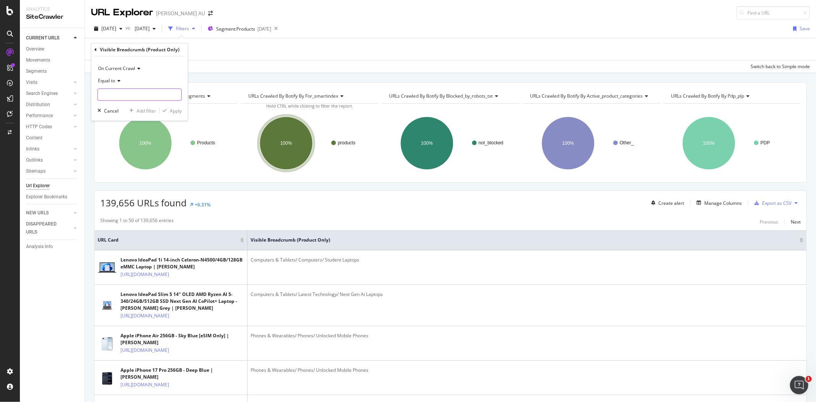
click at [128, 94] on input "text" at bounding box center [139, 94] width 83 height 12
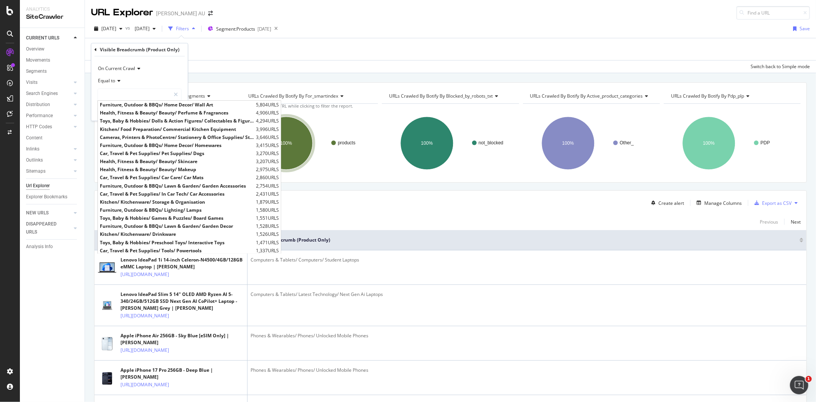
click at [150, 78] on div "Equal to" at bounding box center [140, 81] width 84 height 12
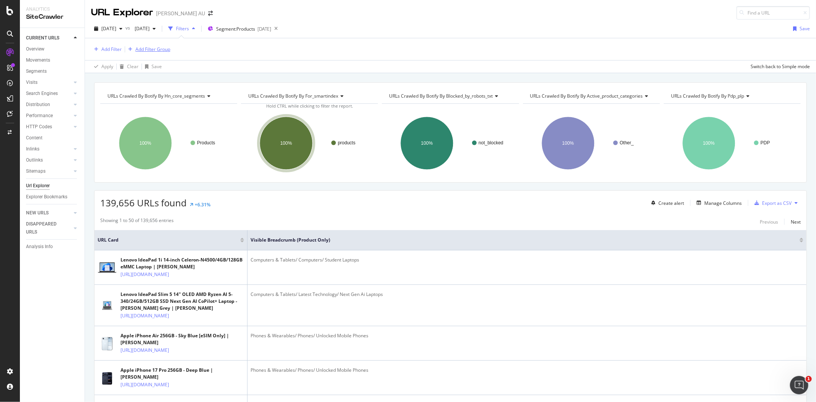
click at [138, 48] on div "Add Filter Group" at bounding box center [152, 49] width 35 height 7
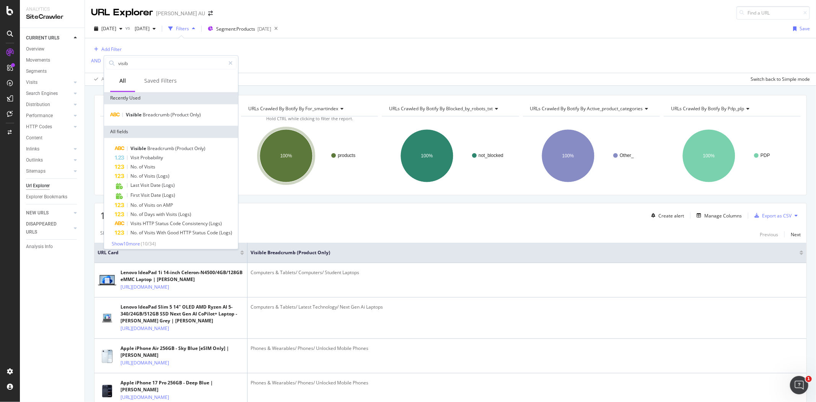
click at [303, 65] on div "Add Filter AND Add Filter Apply Clear Save Switch back to Simple mode" at bounding box center [450, 61] width 719 height 47
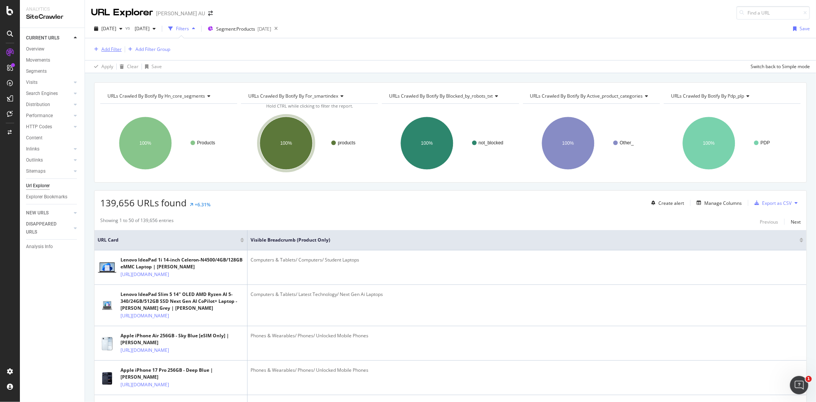
click at [115, 49] on div "Add Filter" at bounding box center [111, 49] width 20 height 7
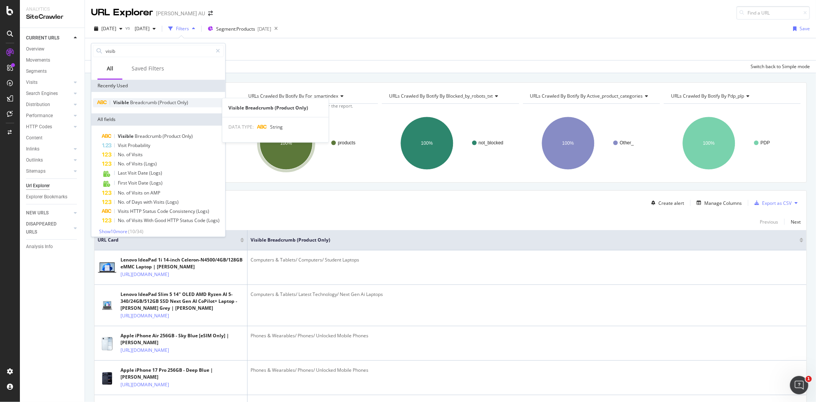
click at [141, 104] on span "Breadcrumb" at bounding box center [144, 102] width 28 height 7
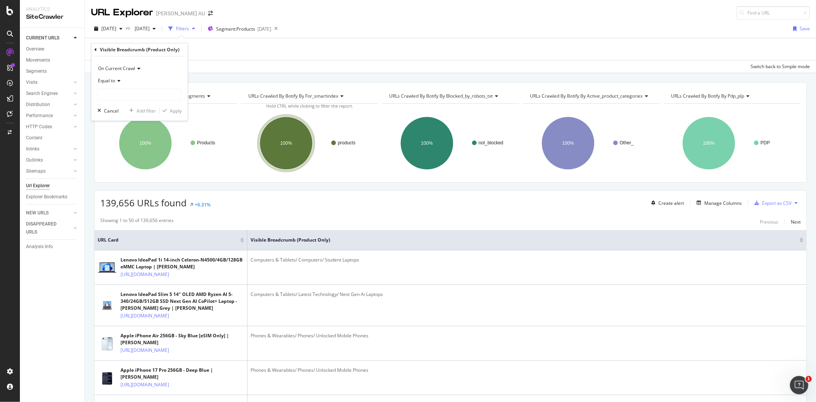
click at [113, 81] on span "Equal to" at bounding box center [106, 80] width 17 height 7
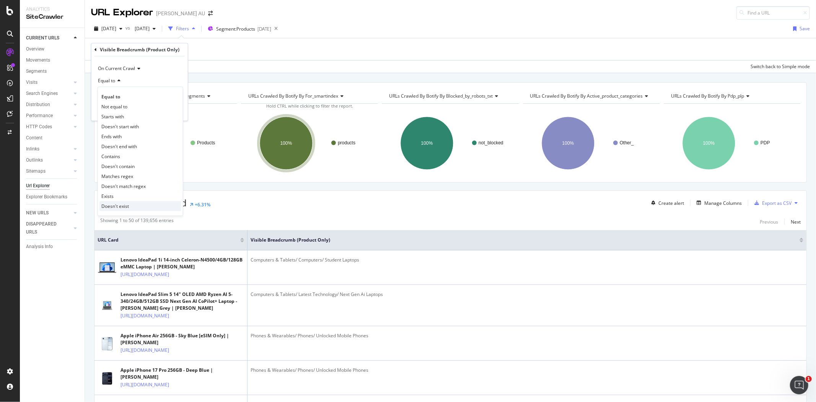
click at [117, 207] on span "Doesn't exist" at bounding box center [115, 206] width 28 height 7
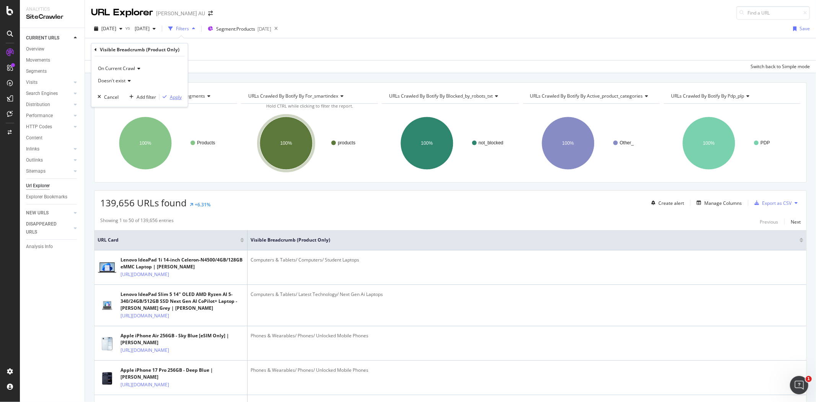
click at [167, 99] on div "Apply" at bounding box center [170, 96] width 22 height 7
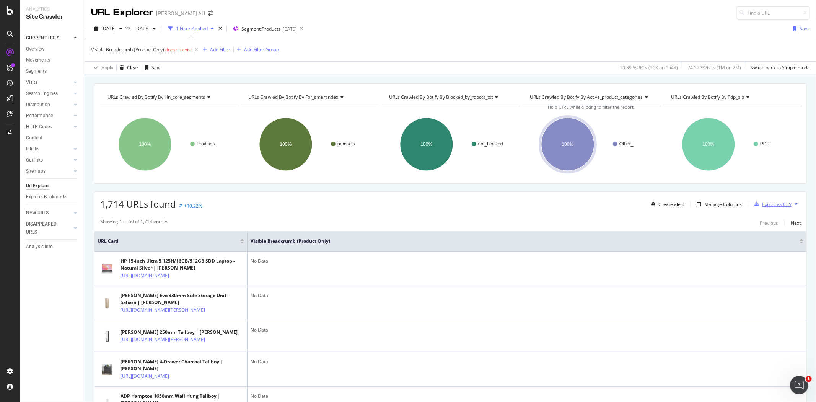
click at [764, 207] on div "Export as CSV" at bounding box center [776, 204] width 29 height 7
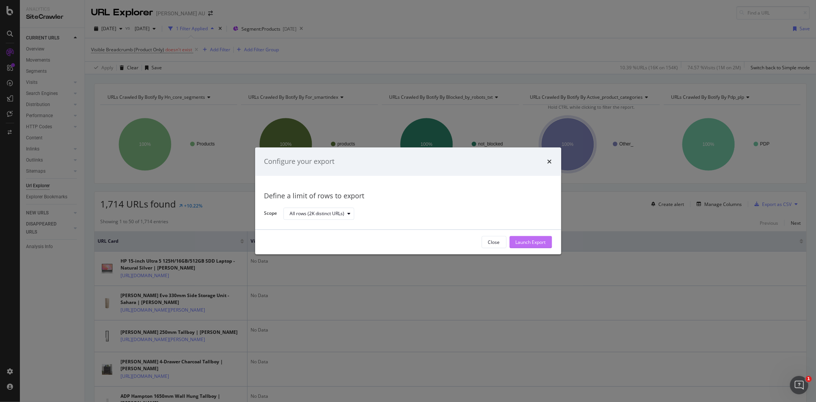
click at [536, 239] on div "Launch Export" at bounding box center [530, 242] width 30 height 7
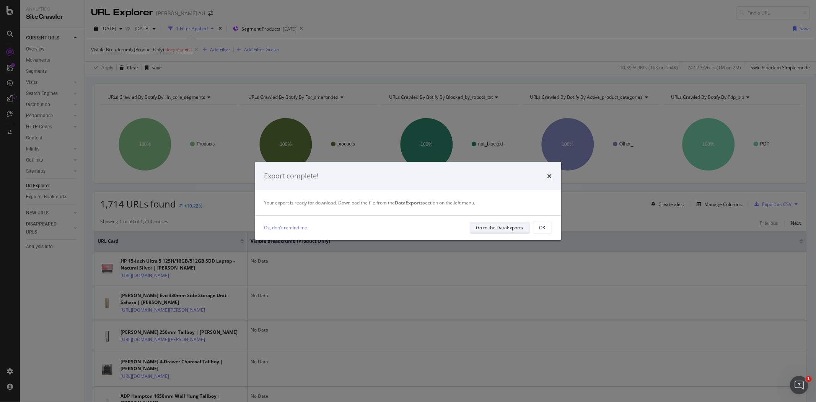
drag, startPoint x: 494, startPoint y: 228, endPoint x: 483, endPoint y: 230, distance: 11.7
click at [483, 230] on div "Go to the DataExports" at bounding box center [499, 227] width 47 height 7
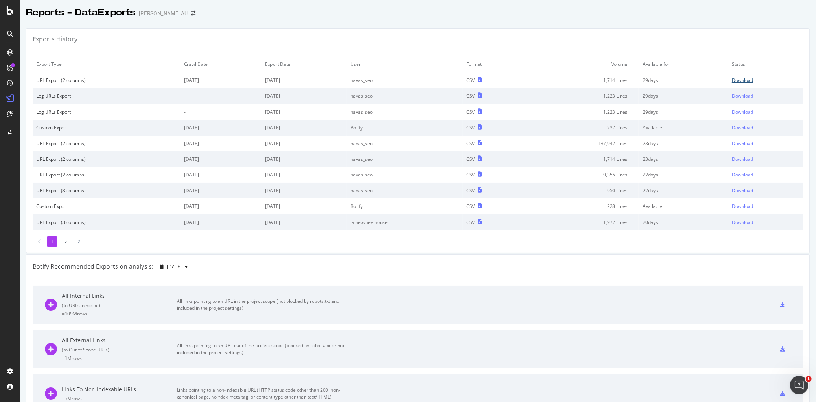
click at [737, 81] on div "Download" at bounding box center [742, 80] width 21 height 7
click at [738, 80] on div "Download" at bounding box center [742, 80] width 21 height 7
click at [599, 253] on div "Exports History Export Type Crawl Date Export Date User Format Volume Available…" at bounding box center [418, 404] width 796 height 765
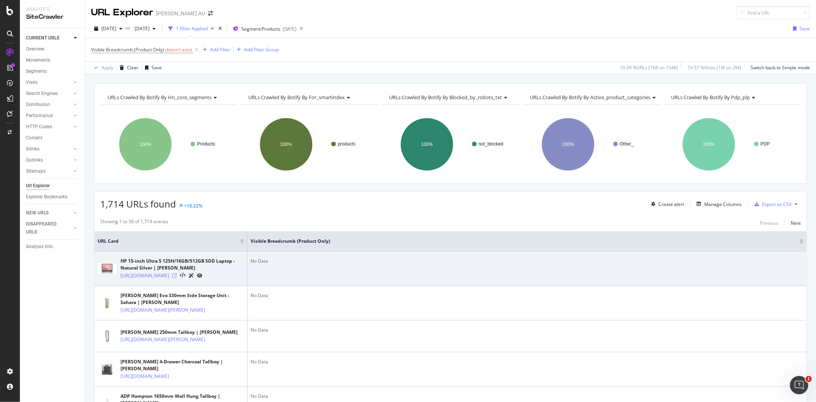
click at [177, 278] on icon at bounding box center [174, 275] width 5 height 5
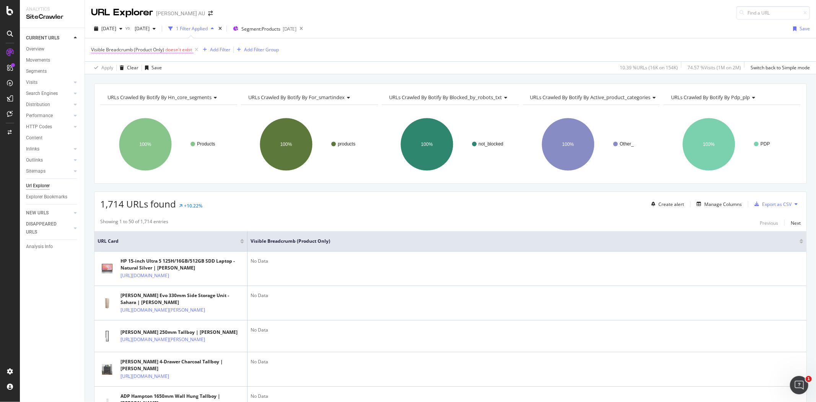
click at [177, 48] on span "doesn't exist" at bounding box center [178, 49] width 27 height 7
click at [125, 81] on span "Doesn't exist" at bounding box center [112, 80] width 29 height 7
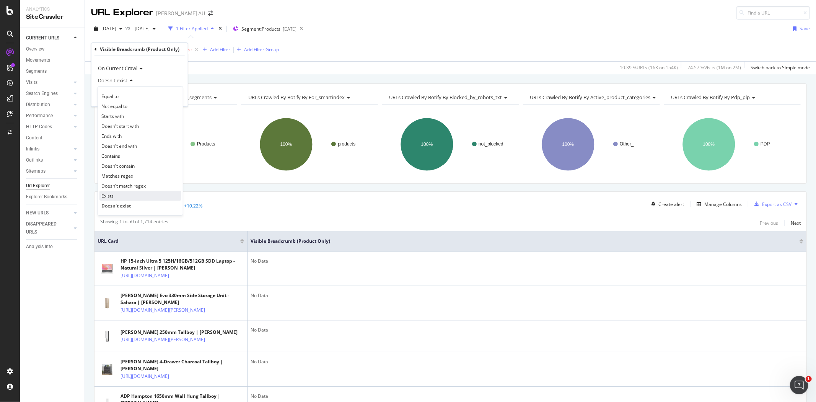
click at [111, 197] on span "Exists" at bounding box center [107, 195] width 12 height 7
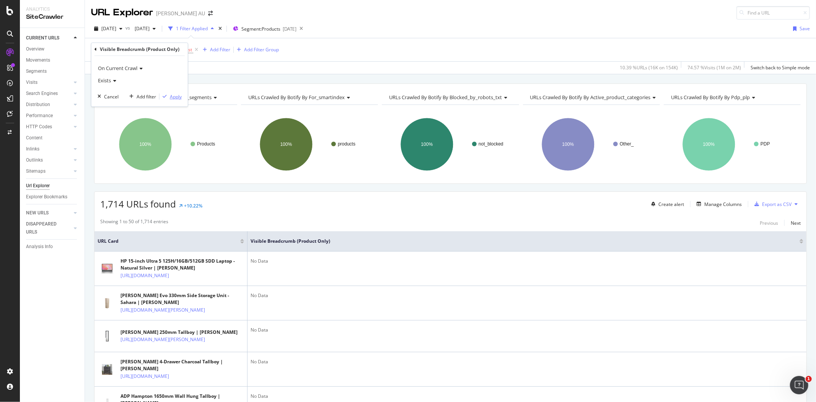
click at [174, 96] on div "Apply" at bounding box center [176, 96] width 12 height 7
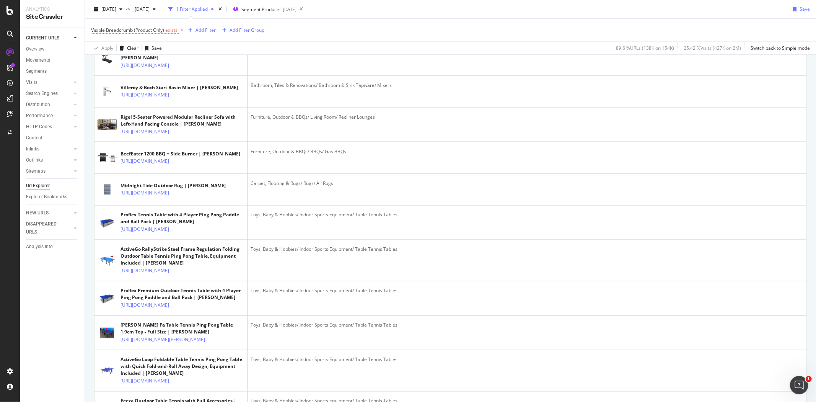
scroll to position [1007, 0]
click at [166, 29] on span "exists" at bounding box center [171, 30] width 12 height 7
click at [114, 58] on div "Exists" at bounding box center [140, 60] width 84 height 12
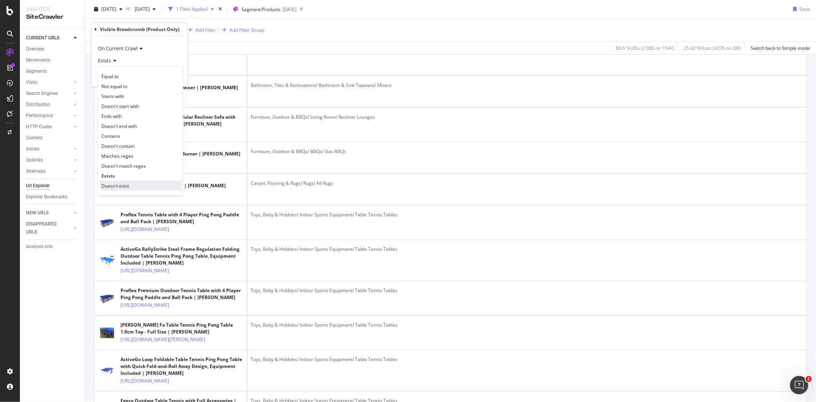
click at [124, 185] on span "Doesn't exist" at bounding box center [115, 185] width 28 height 7
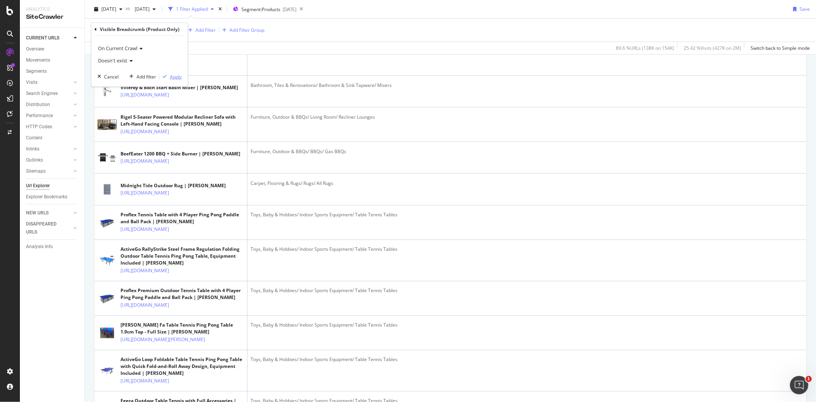
click at [171, 77] on div "Apply" at bounding box center [176, 76] width 12 height 7
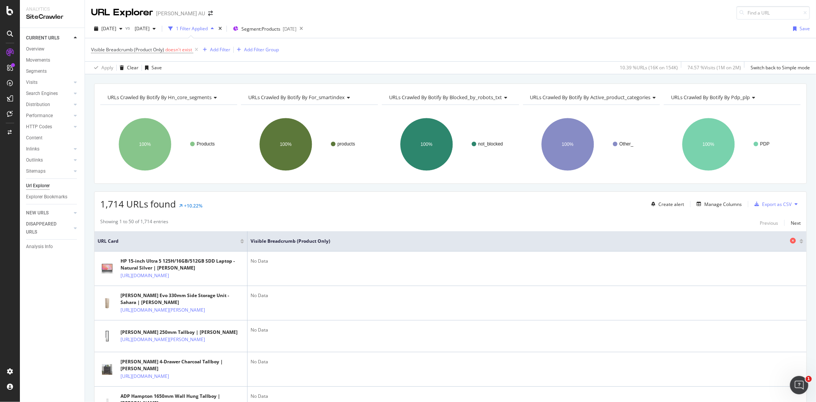
click at [290, 242] on span "Visible Breadcrumb (Product Only)" at bounding box center [518, 240] width 537 height 7
click at [799, 242] on div at bounding box center [801, 242] width 4 height 2
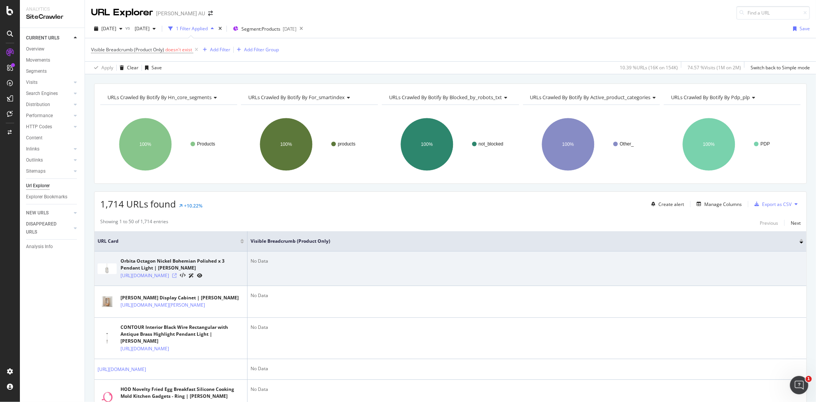
click at [177, 278] on icon at bounding box center [174, 275] width 5 height 5
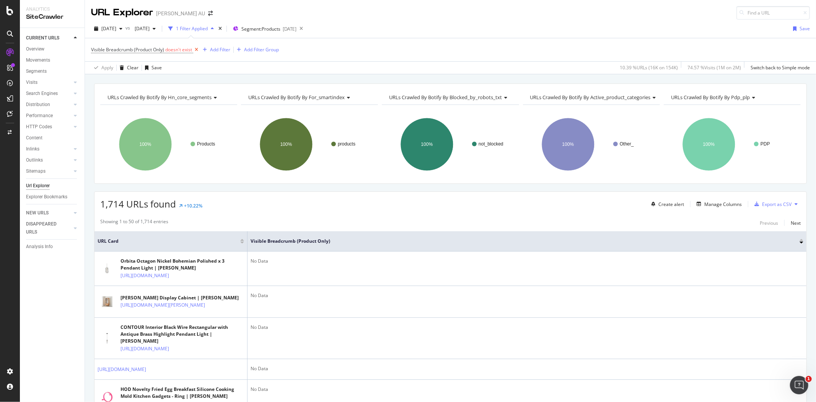
click at [197, 51] on icon at bounding box center [196, 50] width 7 height 8
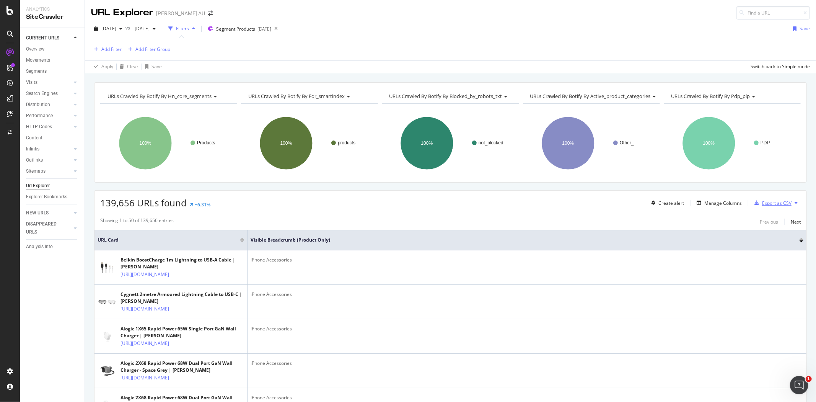
click at [777, 203] on div "Export as CSV" at bounding box center [776, 203] width 29 height 7
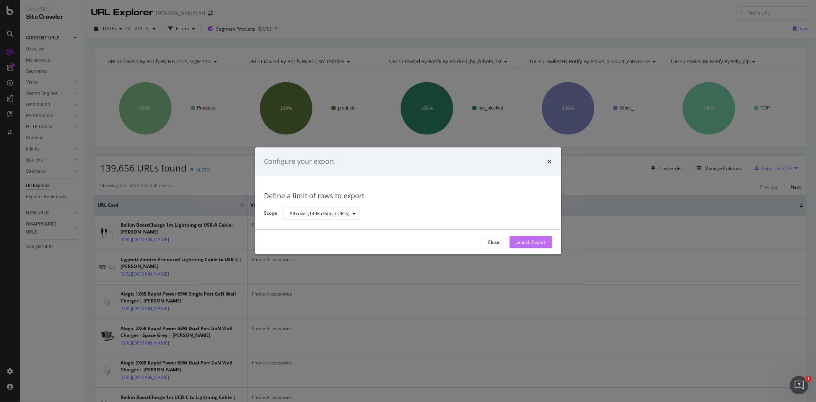
click at [534, 245] on div "Launch Export" at bounding box center [530, 242] width 30 height 7
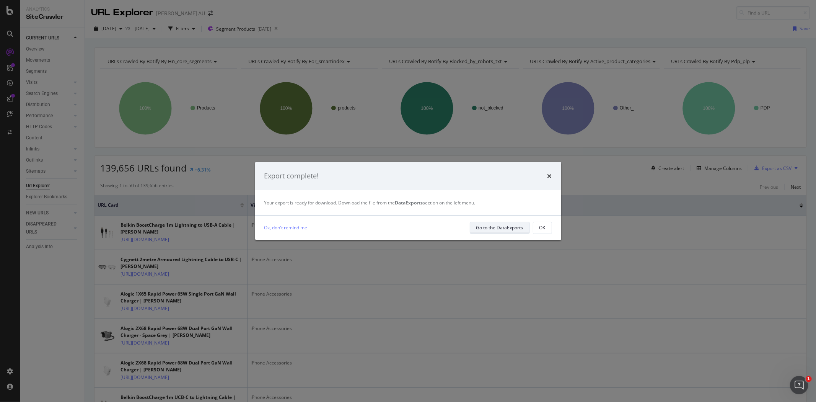
drag, startPoint x: 502, startPoint y: 232, endPoint x: 480, endPoint y: 231, distance: 22.2
click at [480, 231] on div "Go to the DataExports" at bounding box center [499, 227] width 47 height 7
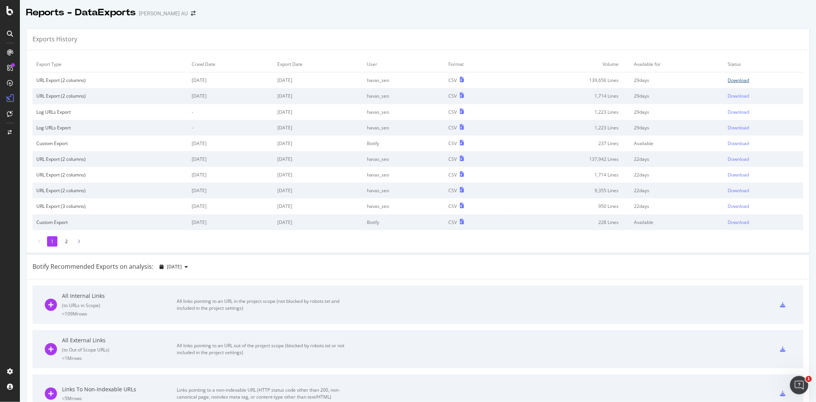
click at [728, 79] on div "Download" at bounding box center [738, 80] width 21 height 7
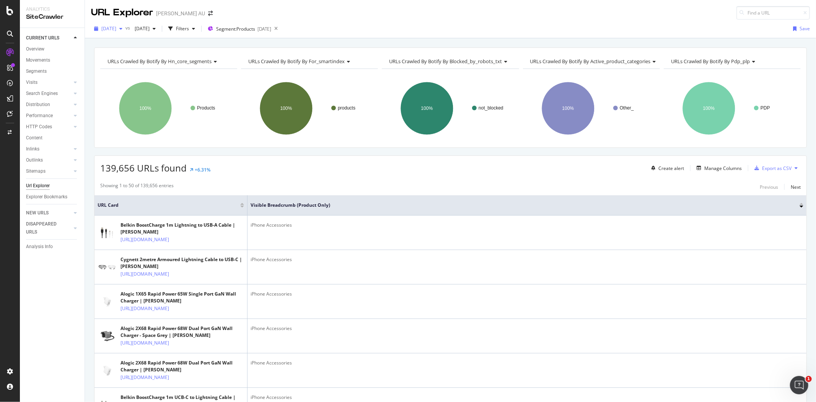
click at [116, 27] on span "2025 Sep. 21st" at bounding box center [108, 28] width 15 height 7
click at [132, 54] on div "2025 Sep. 28th" at bounding box center [122, 56] width 41 height 7
click at [189, 25] on div "Filters" at bounding box center [182, 28] width 13 height 7
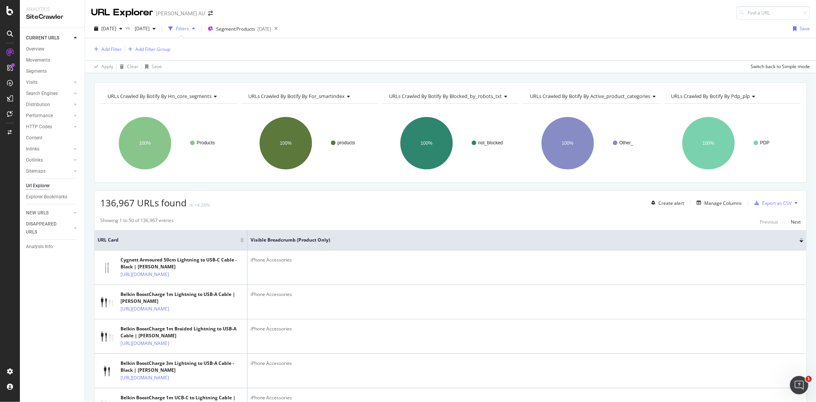
click at [112, 44] on div "Add Filter Add Filter Group" at bounding box center [450, 49] width 719 height 22
click at [112, 45] on div "Add Filter" at bounding box center [106, 49] width 31 height 8
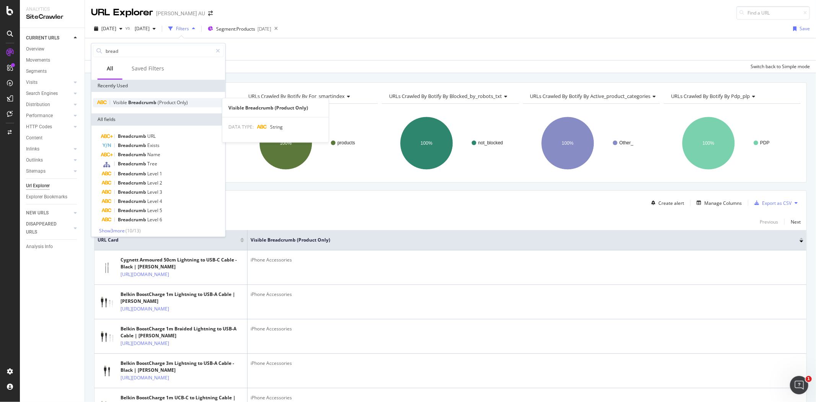
type input "bread"
click at [132, 98] on div "Visible Breadcrumb (Product Only)" at bounding box center [158, 102] width 131 height 9
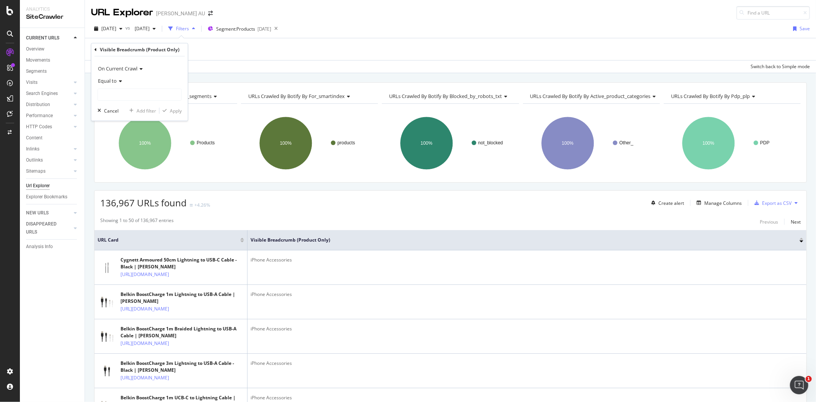
click at [111, 81] on span "Equal to" at bounding box center [107, 80] width 19 height 7
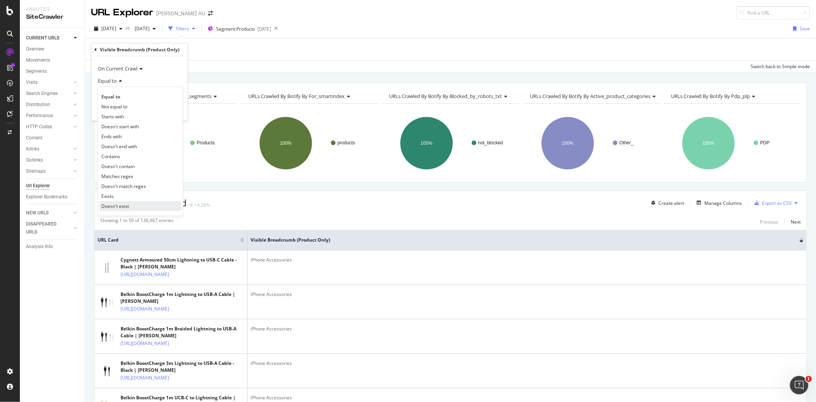
click at [109, 205] on span "Doesn't exist" at bounding box center [115, 206] width 28 height 7
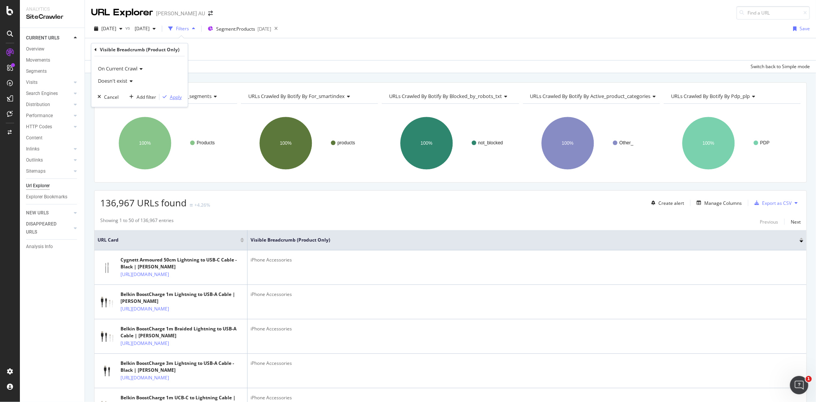
click at [177, 94] on div "Apply" at bounding box center [176, 97] width 12 height 7
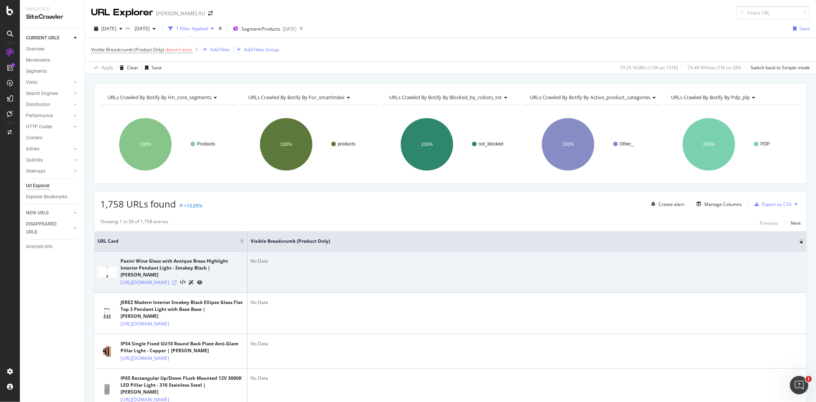
click at [177, 285] on icon at bounding box center [174, 282] width 5 height 5
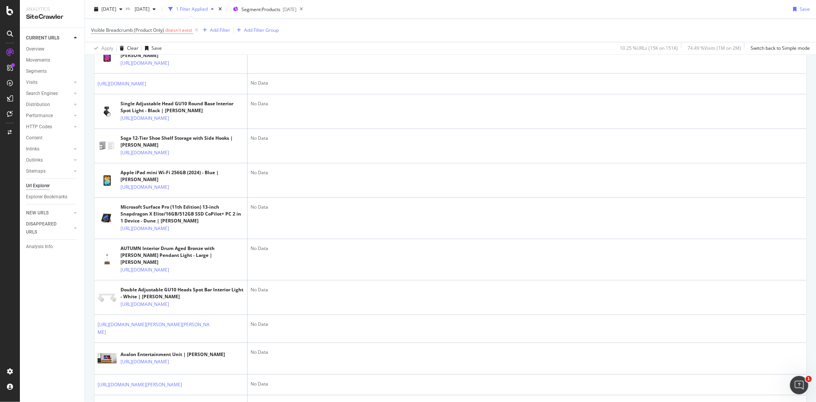
scroll to position [1504, 0]
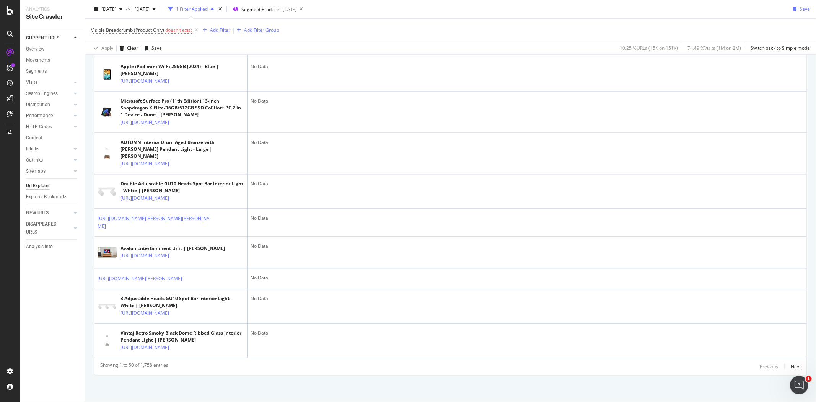
click at [195, 31] on icon at bounding box center [196, 30] width 7 height 8
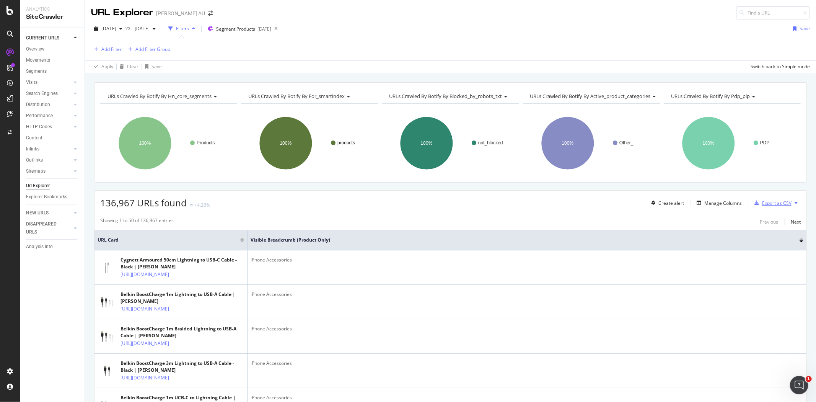
click at [769, 204] on div "Export as CSV" at bounding box center [776, 203] width 29 height 7
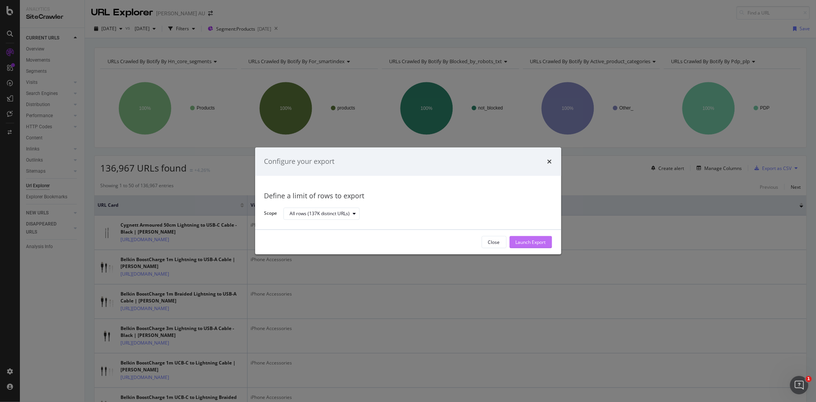
click at [538, 241] on div "Launch Export" at bounding box center [530, 242] width 30 height 7
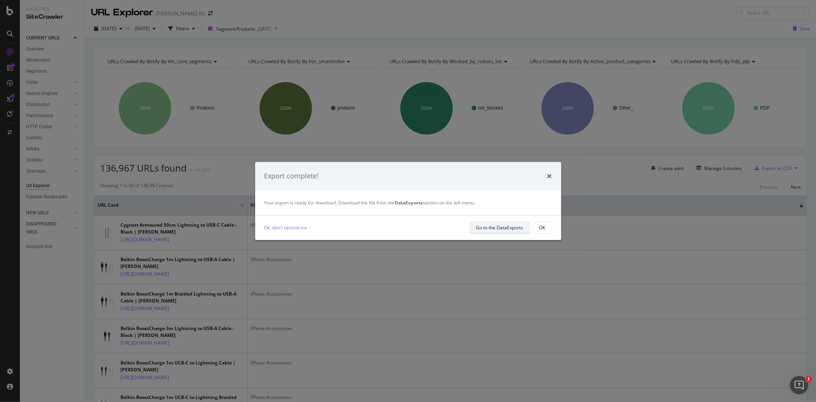
click at [498, 226] on div "Go to the DataExports" at bounding box center [499, 227] width 47 height 7
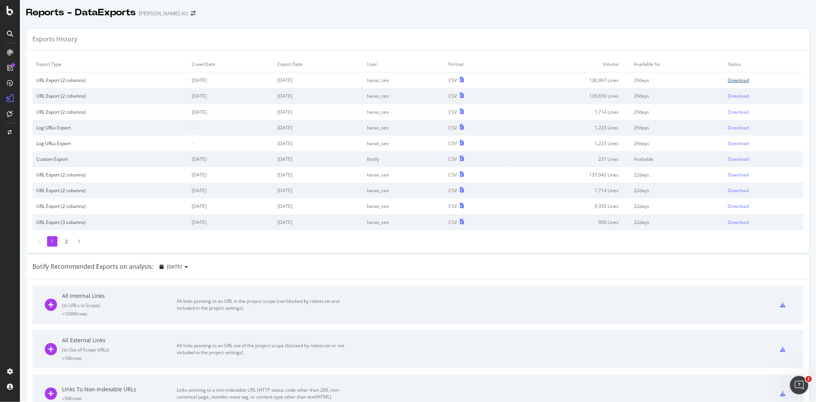
click at [729, 83] on div "Download" at bounding box center [738, 80] width 21 height 7
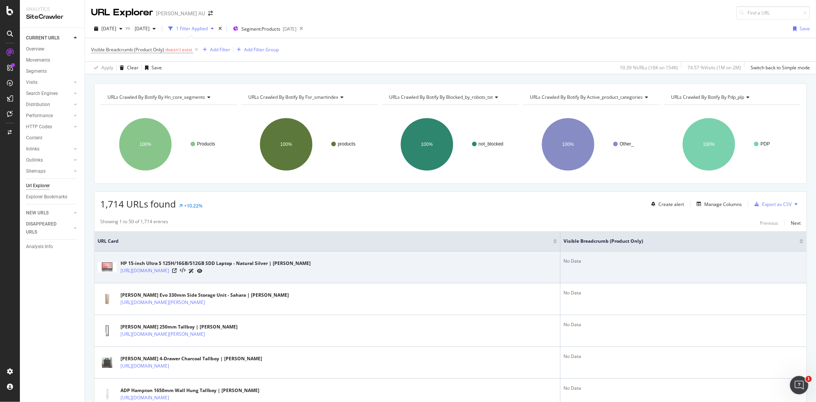
click at [311, 270] on div "[URL][DOMAIN_NAME]" at bounding box center [215, 271] width 190 height 8
click at [177, 270] on icon at bounding box center [174, 270] width 5 height 5
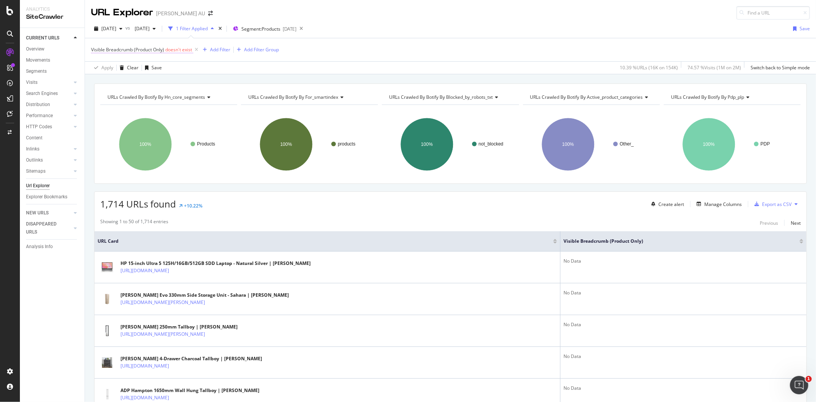
click at [176, 51] on span "doesn't exist" at bounding box center [178, 49] width 27 height 7
click at [125, 79] on icon at bounding box center [127, 80] width 5 height 5
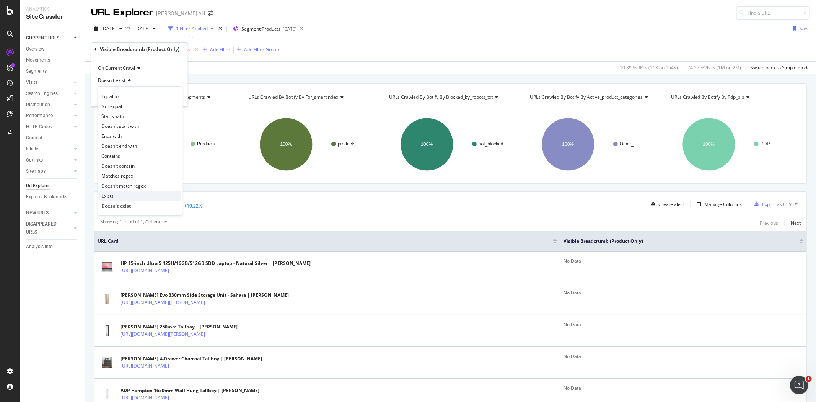
click at [112, 197] on span "Exists" at bounding box center [107, 195] width 12 height 7
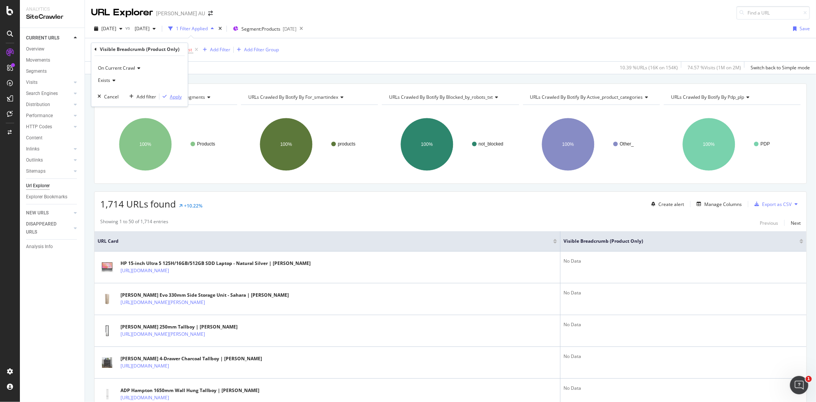
click at [173, 94] on div "Apply" at bounding box center [176, 96] width 12 height 7
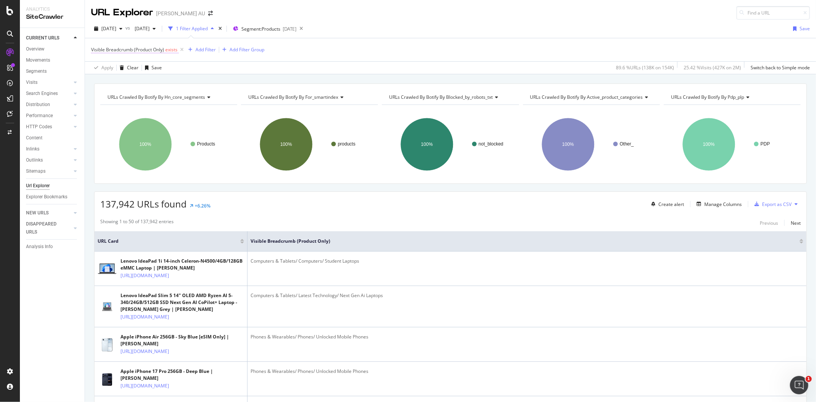
click at [172, 51] on span "exists" at bounding box center [171, 49] width 12 height 7
click at [111, 81] on icon at bounding box center [112, 80] width 5 height 5
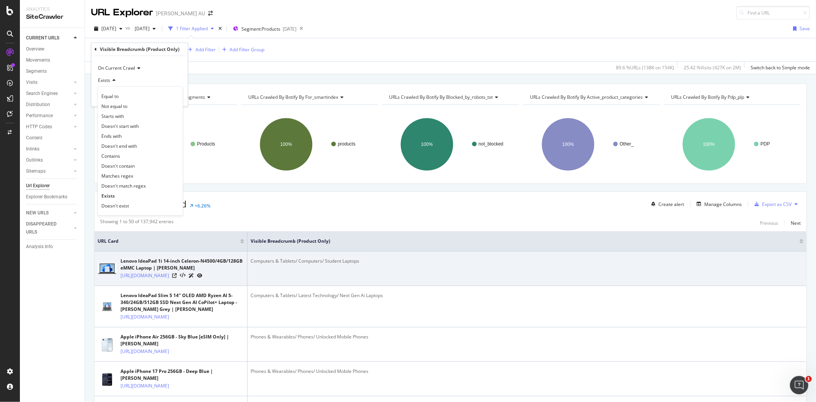
click at [202, 279] on div at bounding box center [187, 275] width 30 height 8
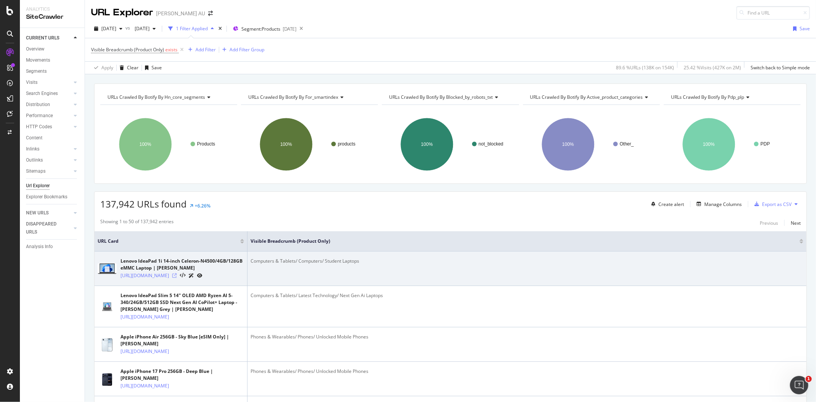
click at [177, 278] on icon at bounding box center [174, 275] width 5 height 5
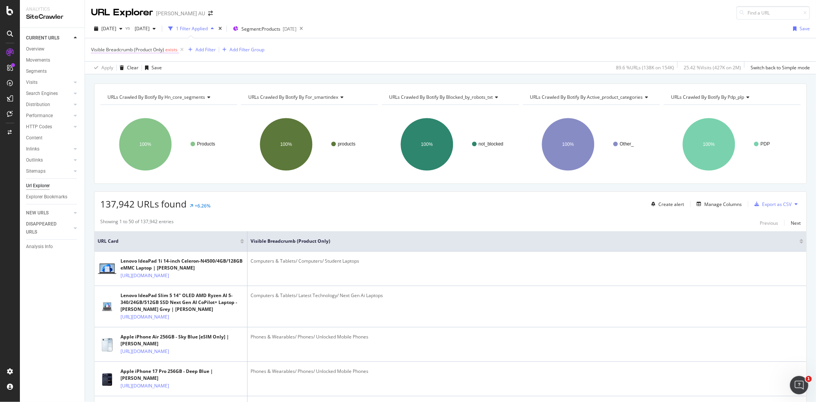
click at [170, 50] on span "exists" at bounding box center [171, 49] width 12 height 7
click at [109, 80] on span "Exists" at bounding box center [104, 80] width 12 height 7
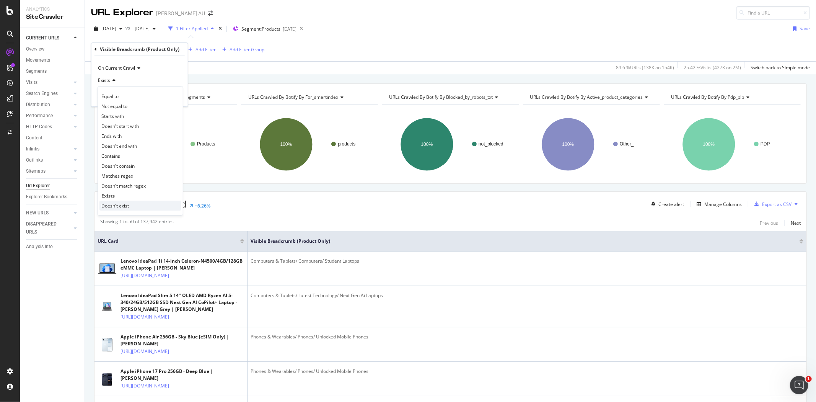
click at [116, 208] on span "Doesn't exist" at bounding box center [115, 205] width 28 height 7
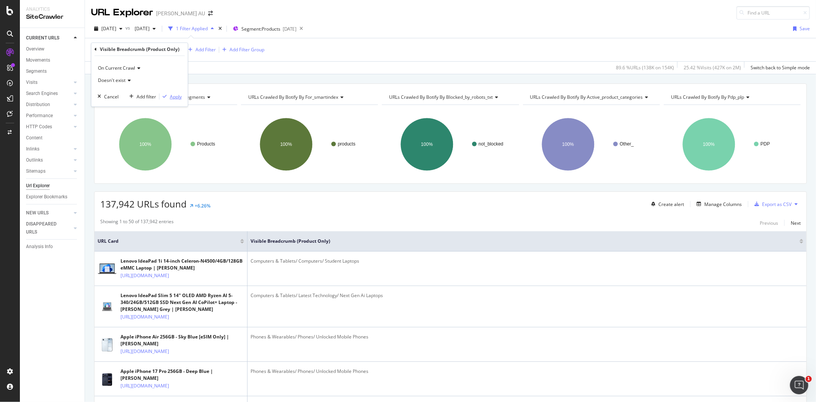
click at [176, 96] on div "Apply" at bounding box center [176, 96] width 12 height 7
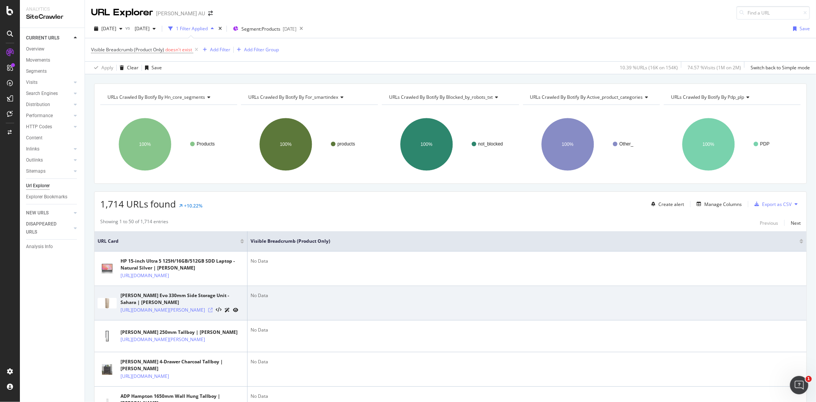
click at [213, 312] on icon at bounding box center [210, 309] width 5 height 5
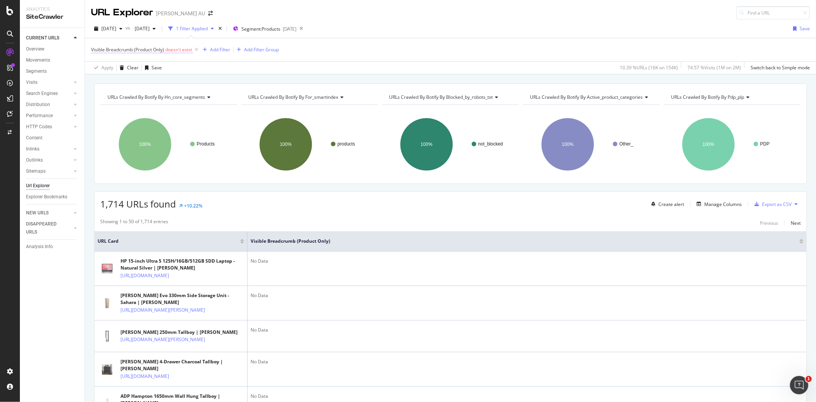
click at [184, 50] on span "doesn't exist" at bounding box center [178, 49] width 27 height 7
click at [125, 77] on span "Doesn't exist" at bounding box center [112, 80] width 28 height 7
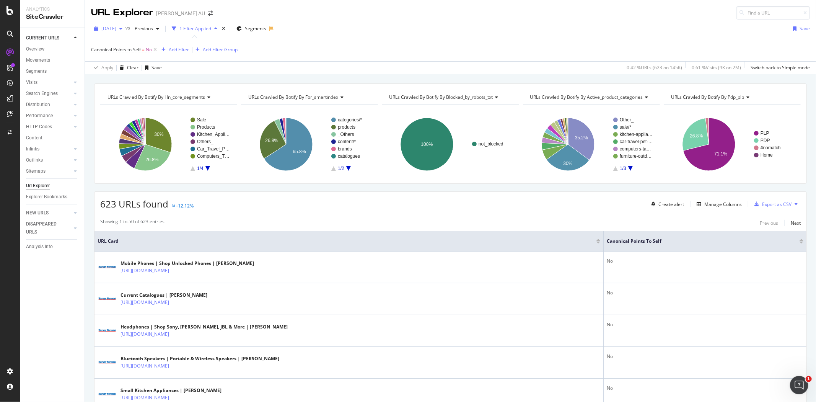
click at [116, 29] on span "[DATE]" at bounding box center [108, 28] width 15 height 7
click at [124, 53] on div "[DATE]" at bounding box center [122, 56] width 41 height 7
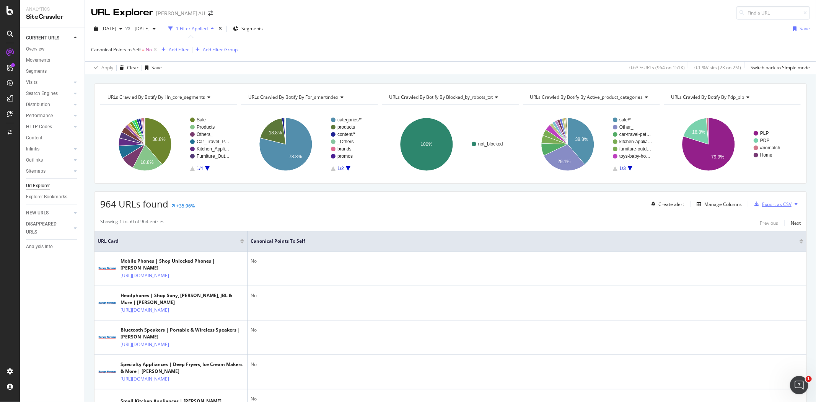
click at [782, 207] on div "Export as CSV" at bounding box center [776, 204] width 29 height 7
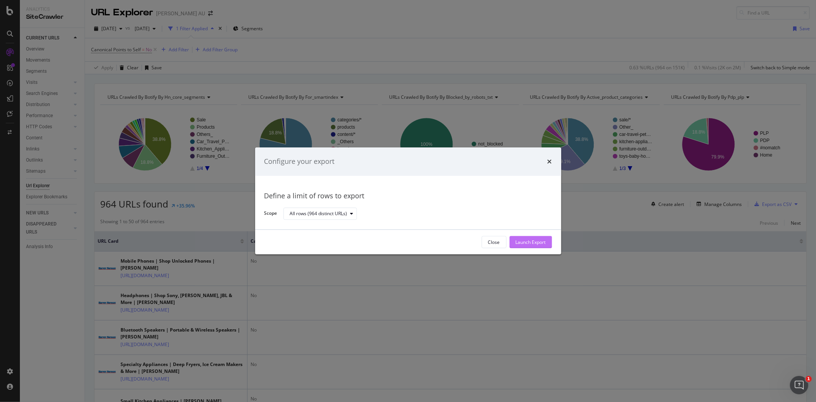
click at [529, 238] on div "Launch Export" at bounding box center [530, 241] width 30 height 11
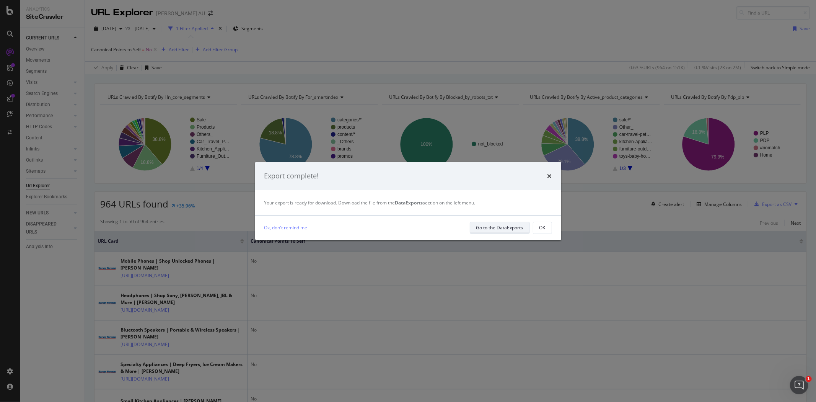
click at [512, 226] on div "Go to the DataExports" at bounding box center [499, 227] width 47 height 7
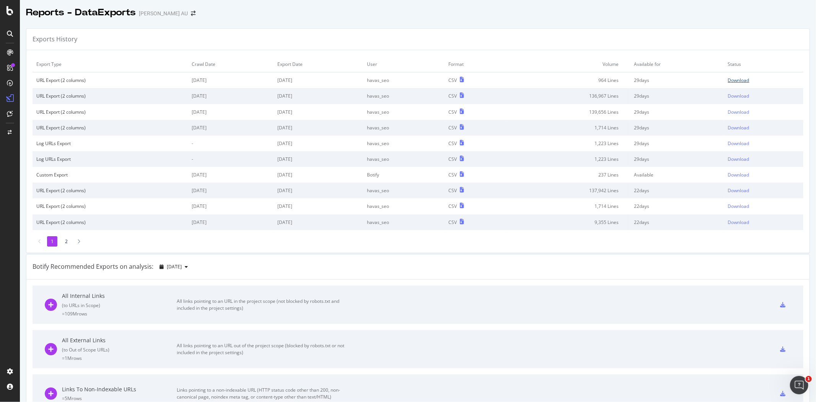
click at [728, 82] on div "Download" at bounding box center [738, 80] width 21 height 7
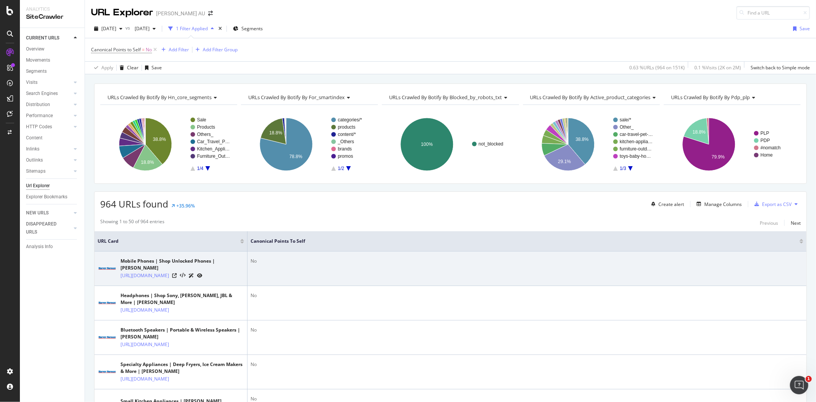
click at [558, 257] on td "No" at bounding box center [526, 268] width 559 height 34
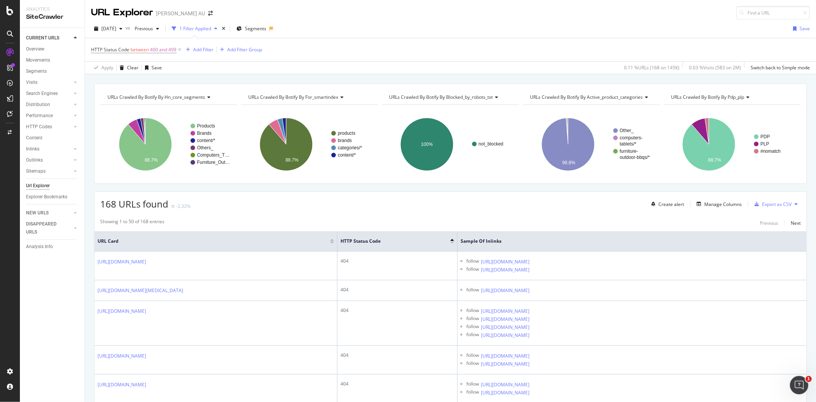
click at [410, 226] on div "Showing 1 to 50 of 168 entries Previous Next" at bounding box center [450, 222] width 712 height 9
click at [769, 204] on div "Export as CSV" at bounding box center [776, 204] width 29 height 7
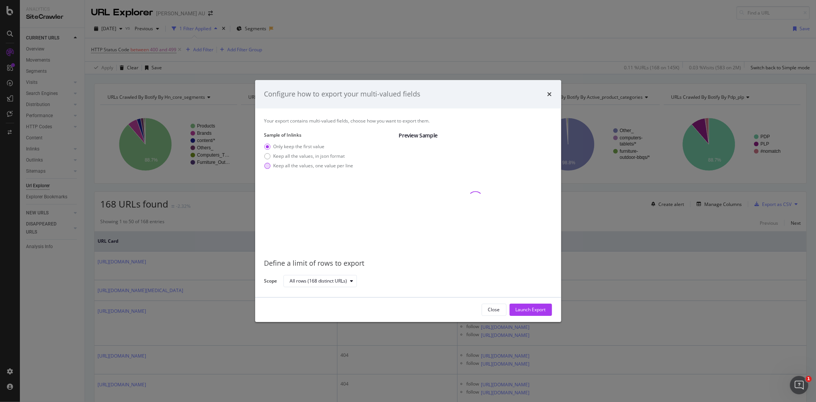
click at [324, 163] on div "Keep all the values, one value per line" at bounding box center [313, 165] width 80 height 7
click at [531, 312] on div "Launch Export" at bounding box center [530, 309] width 30 height 7
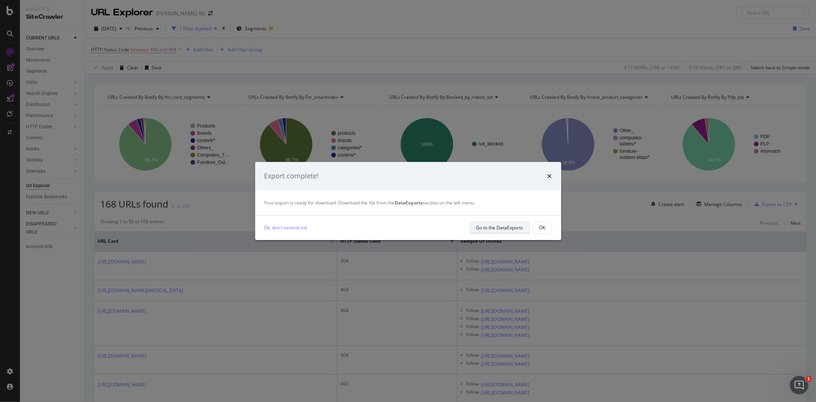
click at [506, 227] on div "Go to the DataExports" at bounding box center [499, 227] width 47 height 7
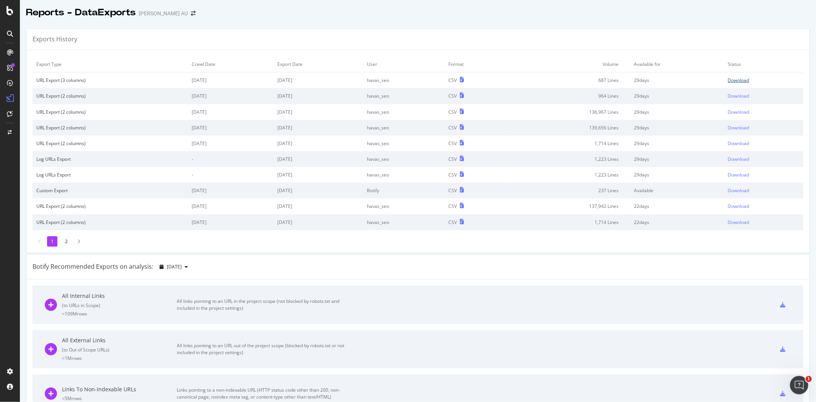
click at [730, 79] on div "Download" at bounding box center [738, 80] width 21 height 7
click at [77, 242] on icon at bounding box center [78, 241] width 3 height 5
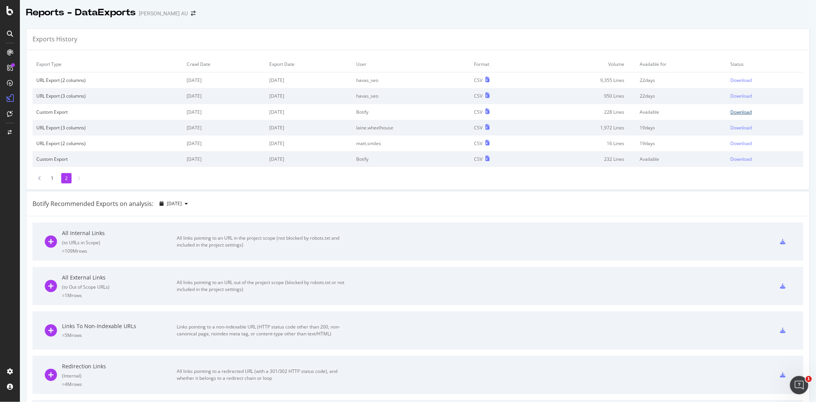
click at [730, 111] on div "Download" at bounding box center [740, 112] width 21 height 7
click at [733, 94] on div "Download" at bounding box center [740, 96] width 21 height 7
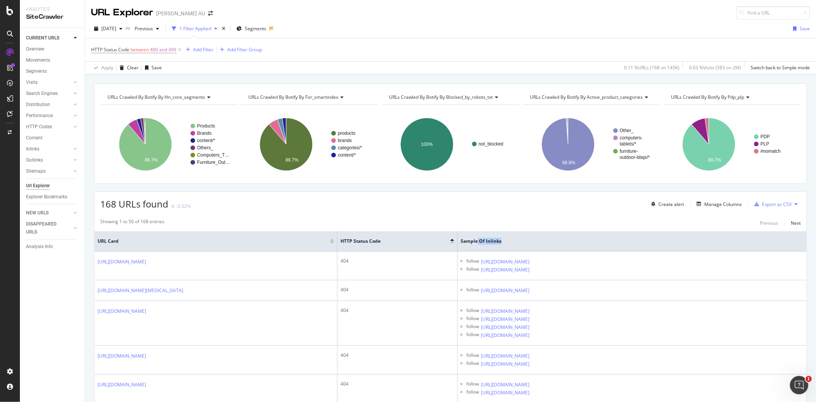
drag, startPoint x: 515, startPoint y: 241, endPoint x: 554, endPoint y: 234, distance: 38.9
click at [554, 234] on th "Sample of Inlinks" at bounding box center [631, 241] width 349 height 20
click at [116, 31] on span "[DATE]" at bounding box center [108, 28] width 15 height 7
click at [38, 128] on div "DataExports" at bounding box center [43, 131] width 30 height 8
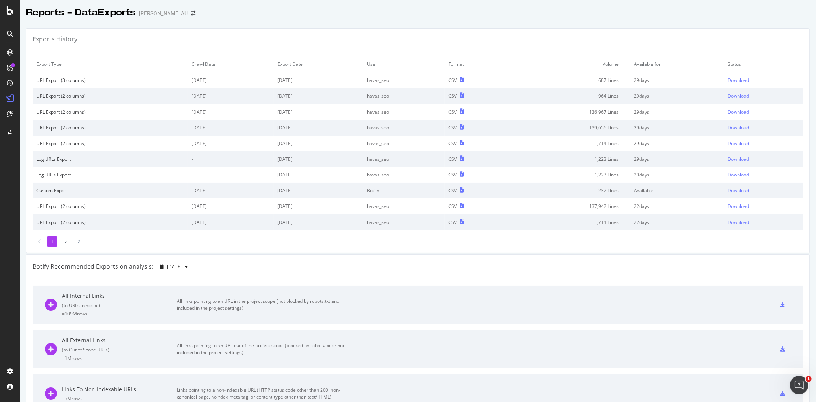
click at [63, 243] on li "2" at bounding box center [66, 241] width 10 height 10
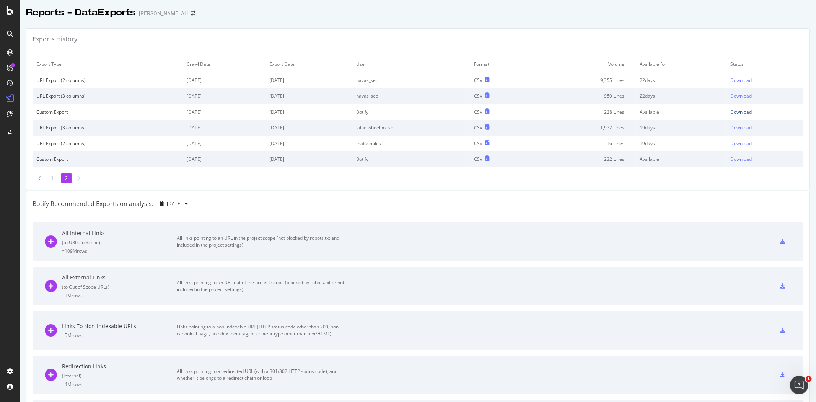
drag, startPoint x: 738, startPoint y: 109, endPoint x: 744, endPoint y: 111, distance: 5.7
click at [744, 111] on link "Download" at bounding box center [764, 112] width 69 height 7
click at [730, 112] on div "Download" at bounding box center [740, 112] width 21 height 7
click at [733, 95] on div "Download" at bounding box center [740, 96] width 21 height 7
drag, startPoint x: 47, startPoint y: 97, endPoint x: 348, endPoint y: 91, distance: 301.0
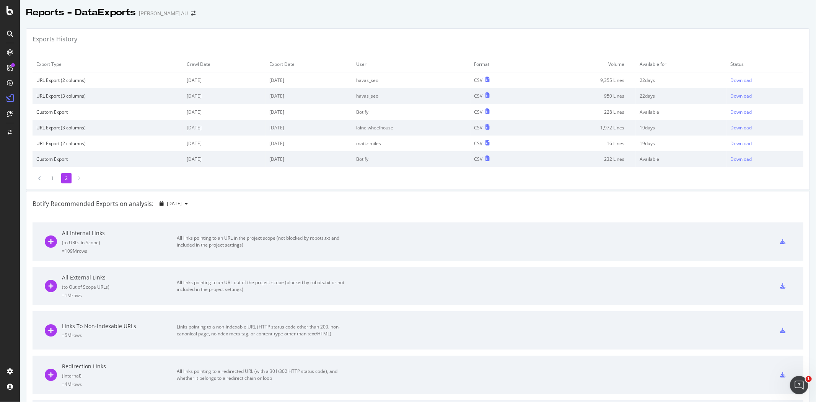
click at [348, 91] on tr "URL Export (3 columns) [DATE] [DATE] havas_seo CSV 950 Lines 22 days Download" at bounding box center [418, 96] width 771 height 16
click at [305, 96] on td "[DATE]" at bounding box center [308, 96] width 87 height 16
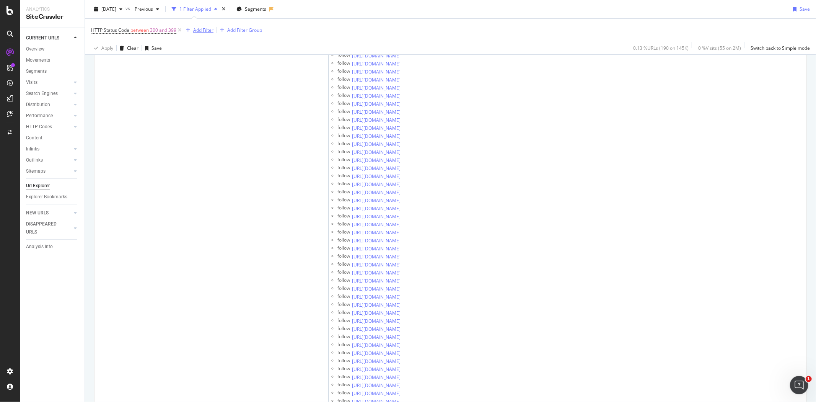
scroll to position [53807, 0]
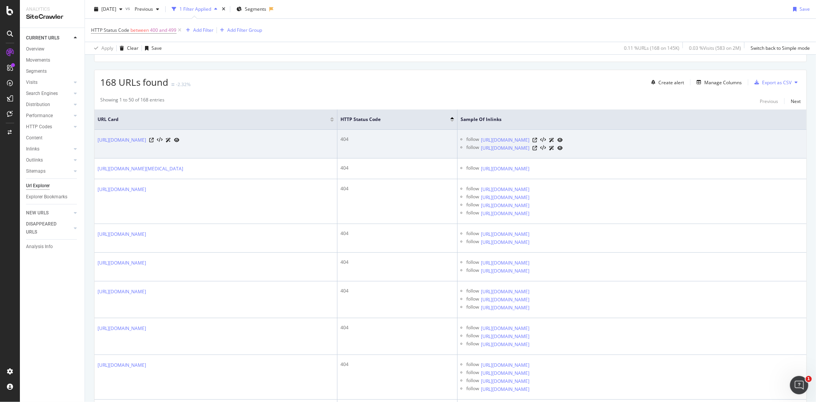
scroll to position [122, 0]
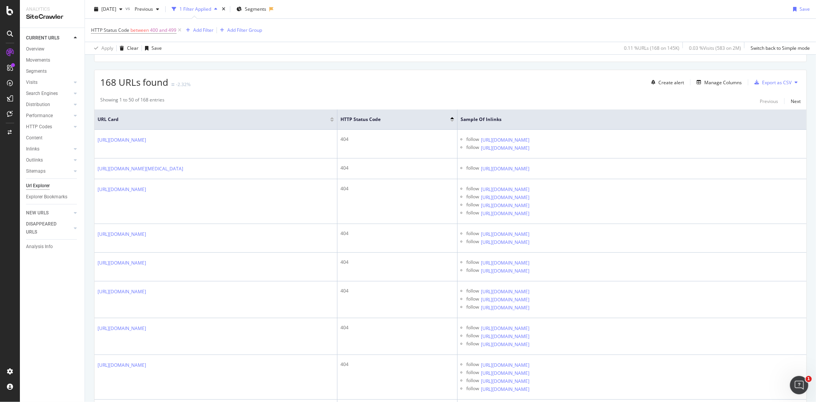
click at [445, 86] on div "168 URLs found -2.32% Create alert Manage Columns Export as CSV" at bounding box center [450, 79] width 712 height 19
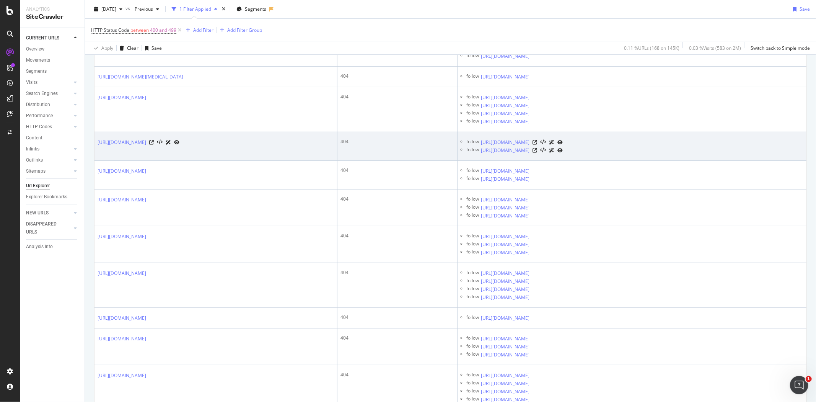
scroll to position [0, 0]
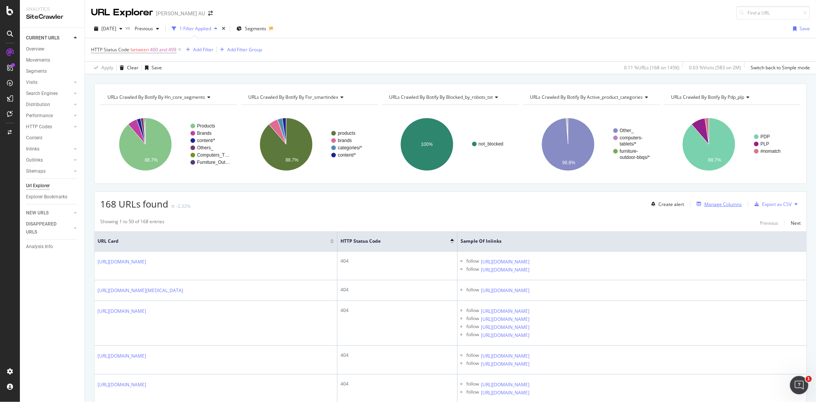
click at [726, 202] on div "Manage Columns" at bounding box center [722, 204] width 37 height 7
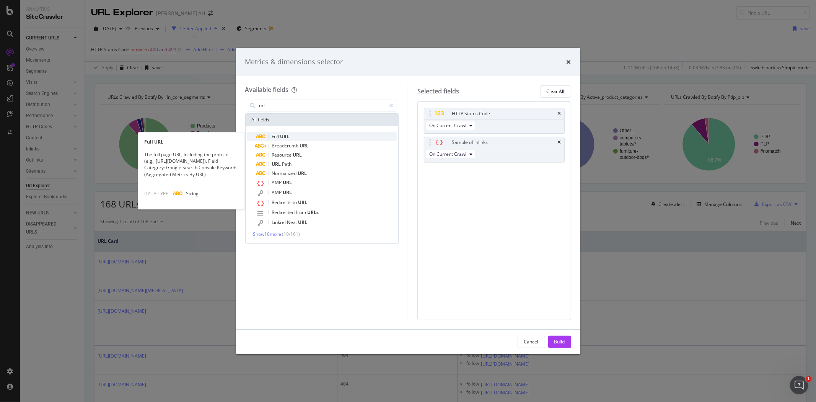
type input "url"
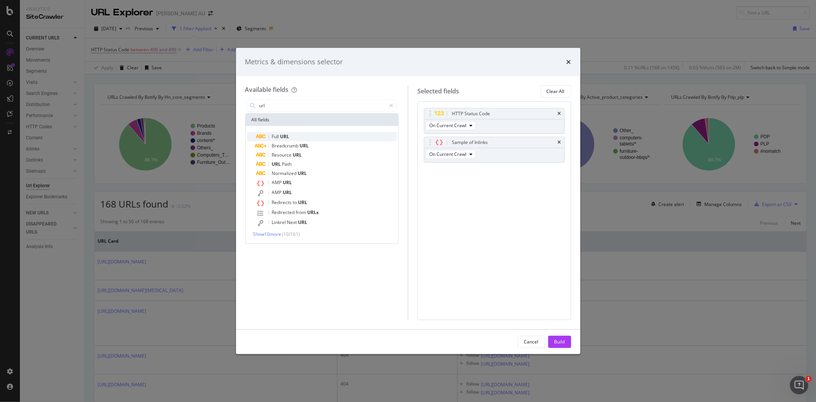
click at [270, 136] on div "Full URL" at bounding box center [326, 136] width 141 height 9
click at [464, 184] on span "On Current Crawl" at bounding box center [447, 182] width 37 height 7
click at [556, 171] on div "Full URL" at bounding box center [503, 171] width 106 height 8
click at [559, 171] on icon "times" at bounding box center [559, 171] width 3 height 5
click at [567, 60] on icon "times" at bounding box center [568, 62] width 5 height 6
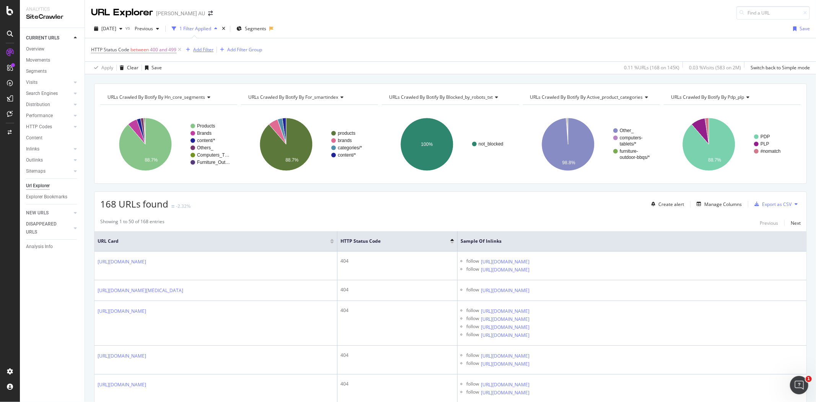
click at [203, 50] on div "Add Filter" at bounding box center [203, 49] width 20 height 7
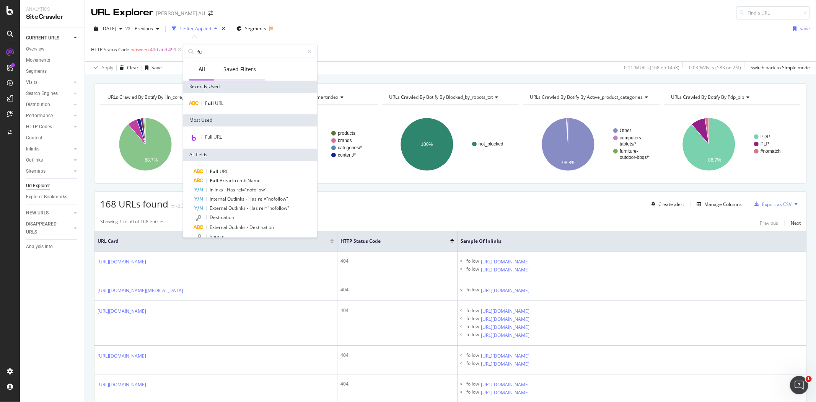
type input "f"
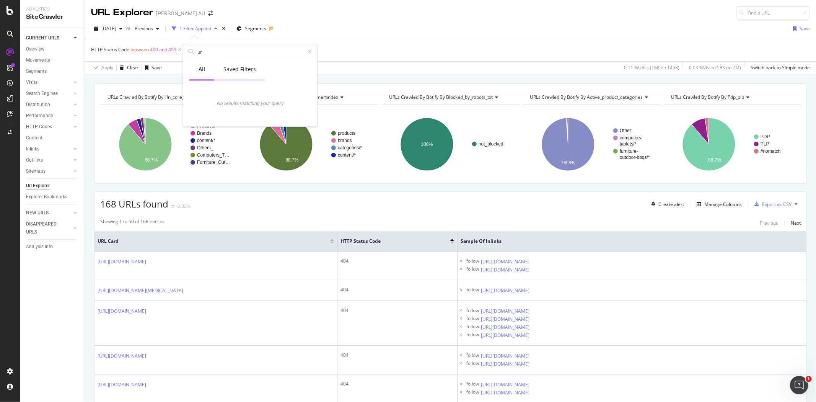
type input "u"
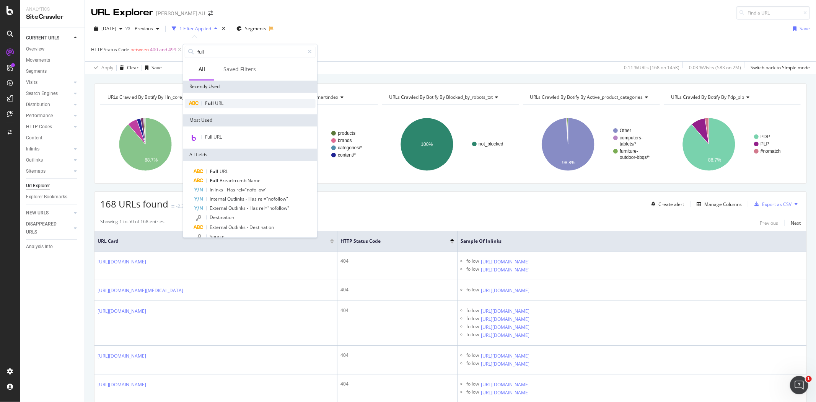
type input "full"
click at [210, 104] on span "Full" at bounding box center [210, 103] width 10 height 7
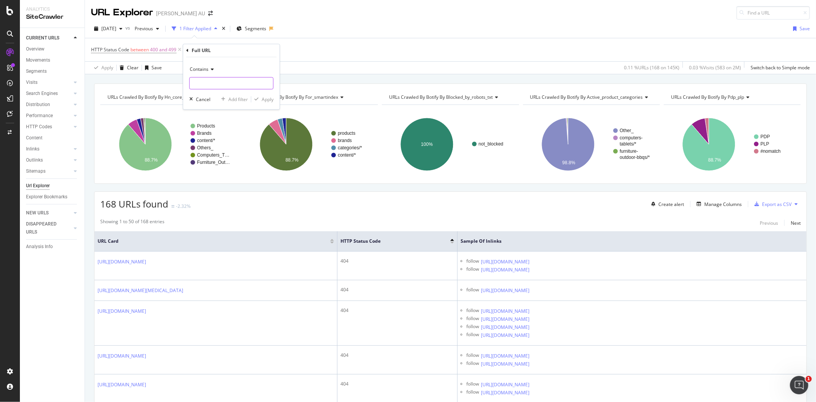
click at [216, 83] on input "text" at bounding box center [231, 83] width 83 height 12
type input "staging"
click at [262, 101] on div "Apply" at bounding box center [268, 99] width 12 height 7
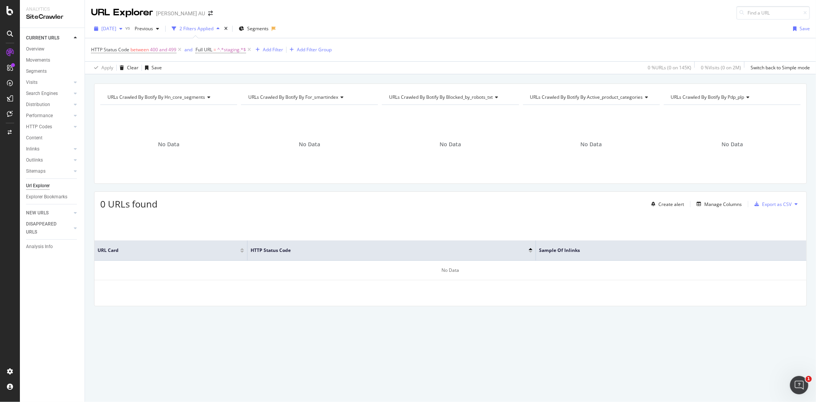
click at [108, 28] on span "[DATE]" at bounding box center [108, 28] width 15 height 7
click at [130, 73] on div "[DATE]" at bounding box center [122, 70] width 41 height 7
click at [231, 54] on span "^.*staging.*$" at bounding box center [231, 49] width 29 height 11
click at [208, 101] on div "Cancel" at bounding box center [215, 98] width 15 height 7
click at [249, 50] on icon at bounding box center [249, 50] width 7 height 8
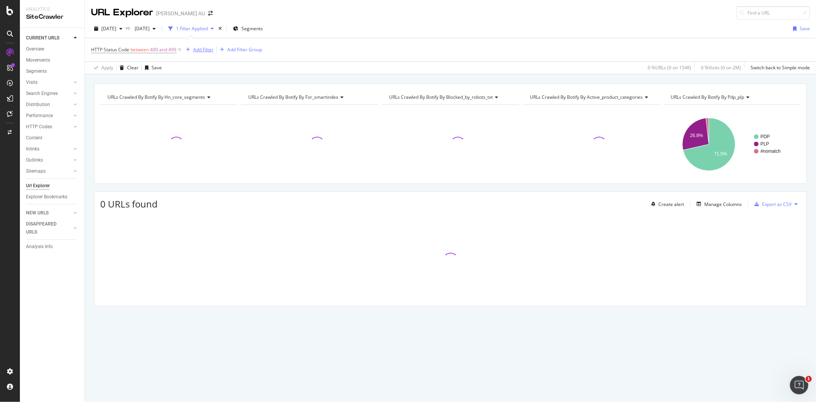
click at [200, 48] on div "Add Filter" at bounding box center [203, 49] width 20 height 7
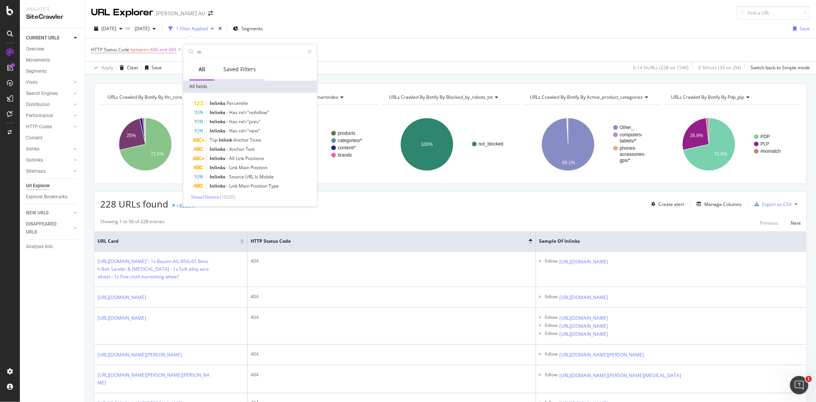
type input "i"
type input "samp"
click at [380, 47] on div "HTTP Status Code between 400 and 499 Add Filter Add Filter Group" at bounding box center [450, 49] width 719 height 23
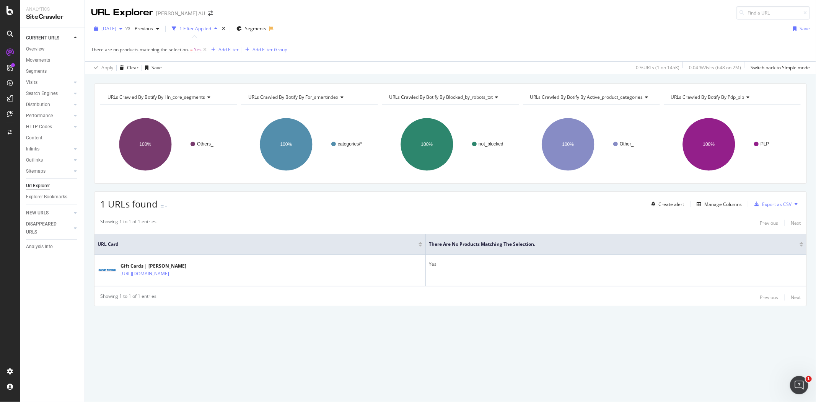
click at [110, 31] on span "[DATE]" at bounding box center [108, 28] width 15 height 7
click at [119, 57] on div "[DATE]" at bounding box center [122, 56] width 41 height 7
click at [116, 27] on span "[DATE]" at bounding box center [108, 28] width 15 height 7
click at [126, 59] on div "[DATE]" at bounding box center [122, 56] width 41 height 7
